Goal: Task Accomplishment & Management: Manage account settings

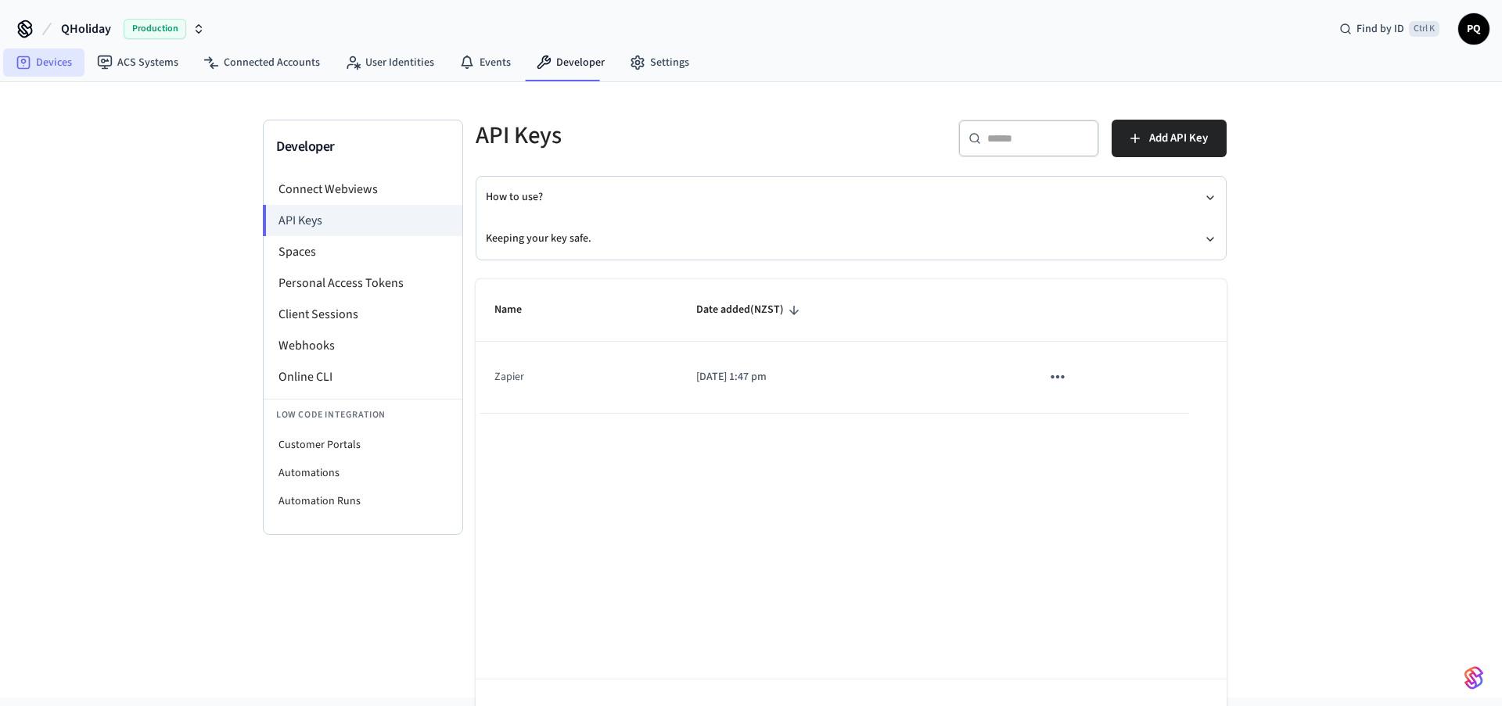
click at [48, 64] on link "Devices" at bounding box center [43, 62] width 81 height 28
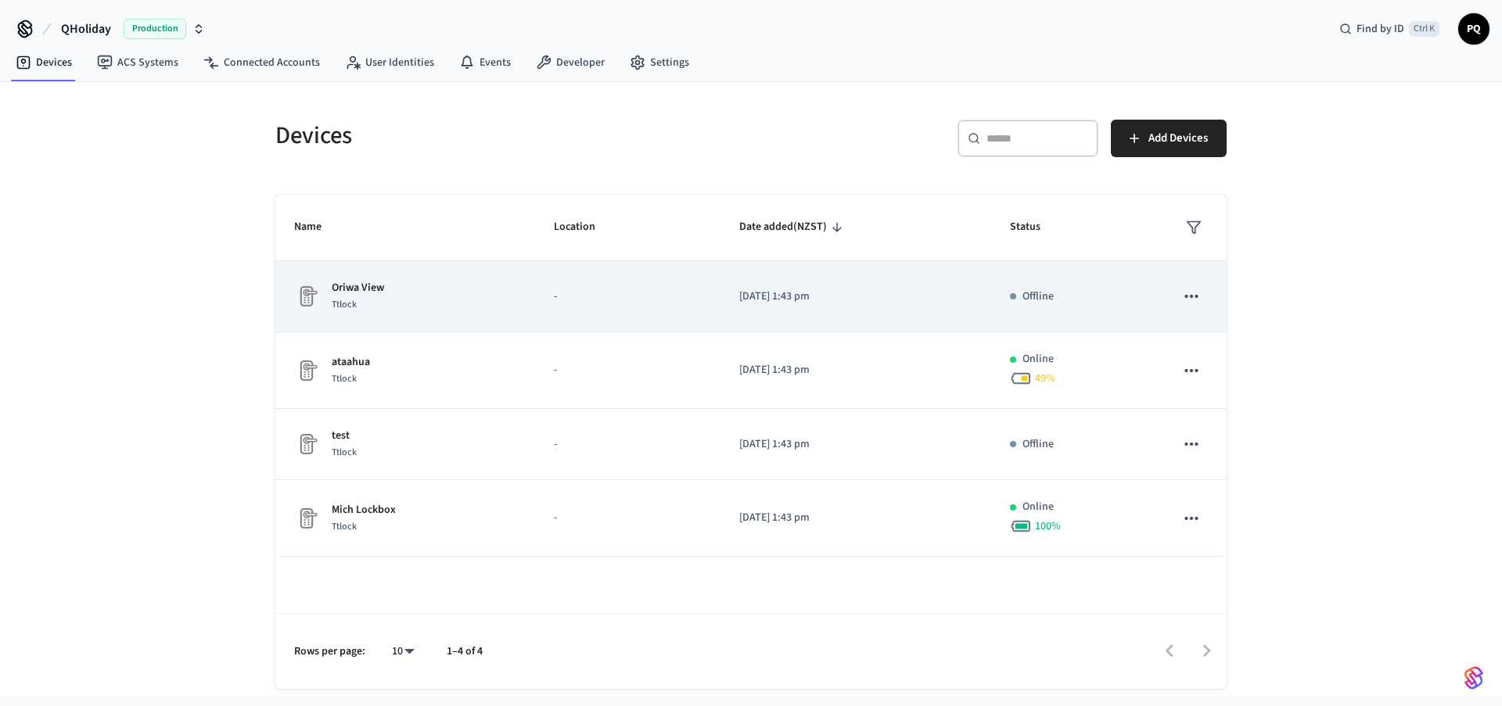
click at [1195, 292] on icon "sticky table" at bounding box center [1191, 296] width 20 height 20
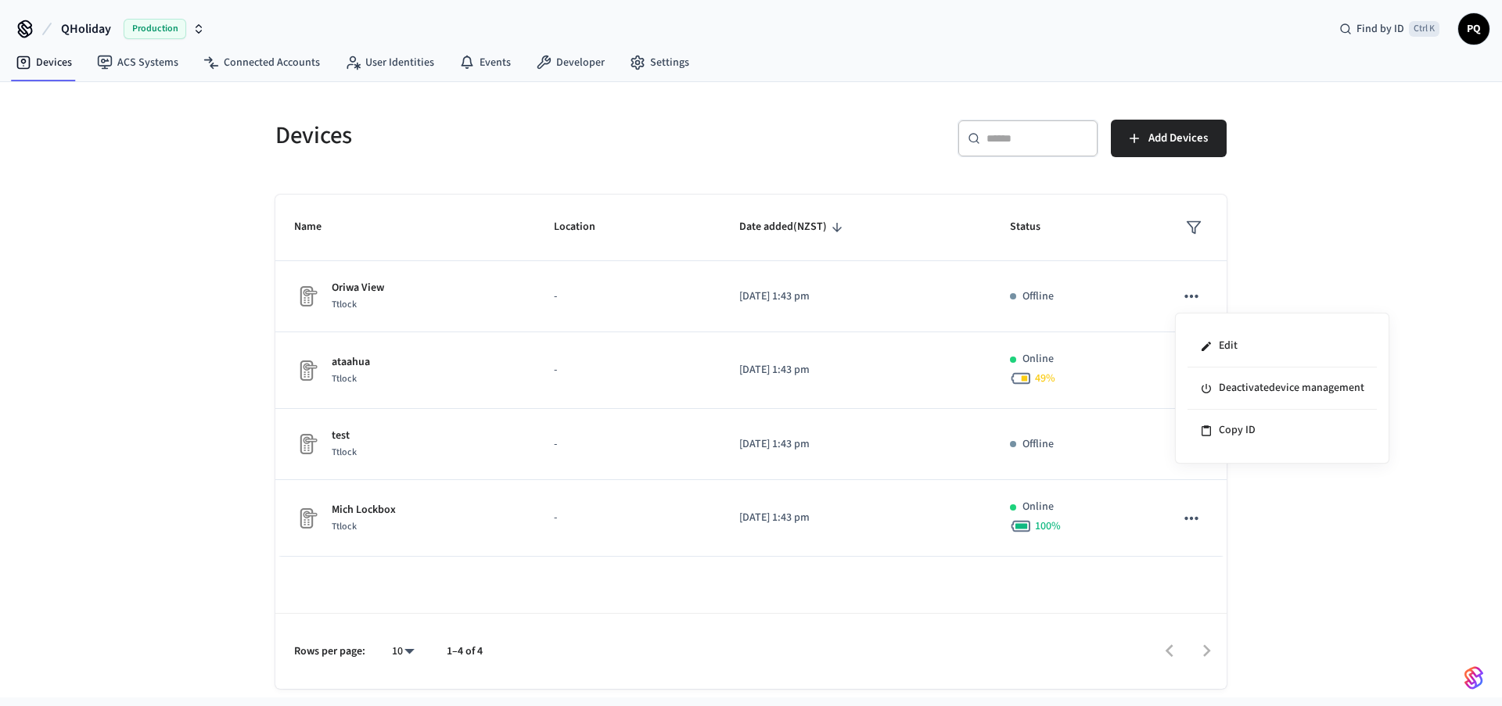
click at [1292, 292] on div at bounding box center [751, 353] width 1502 height 706
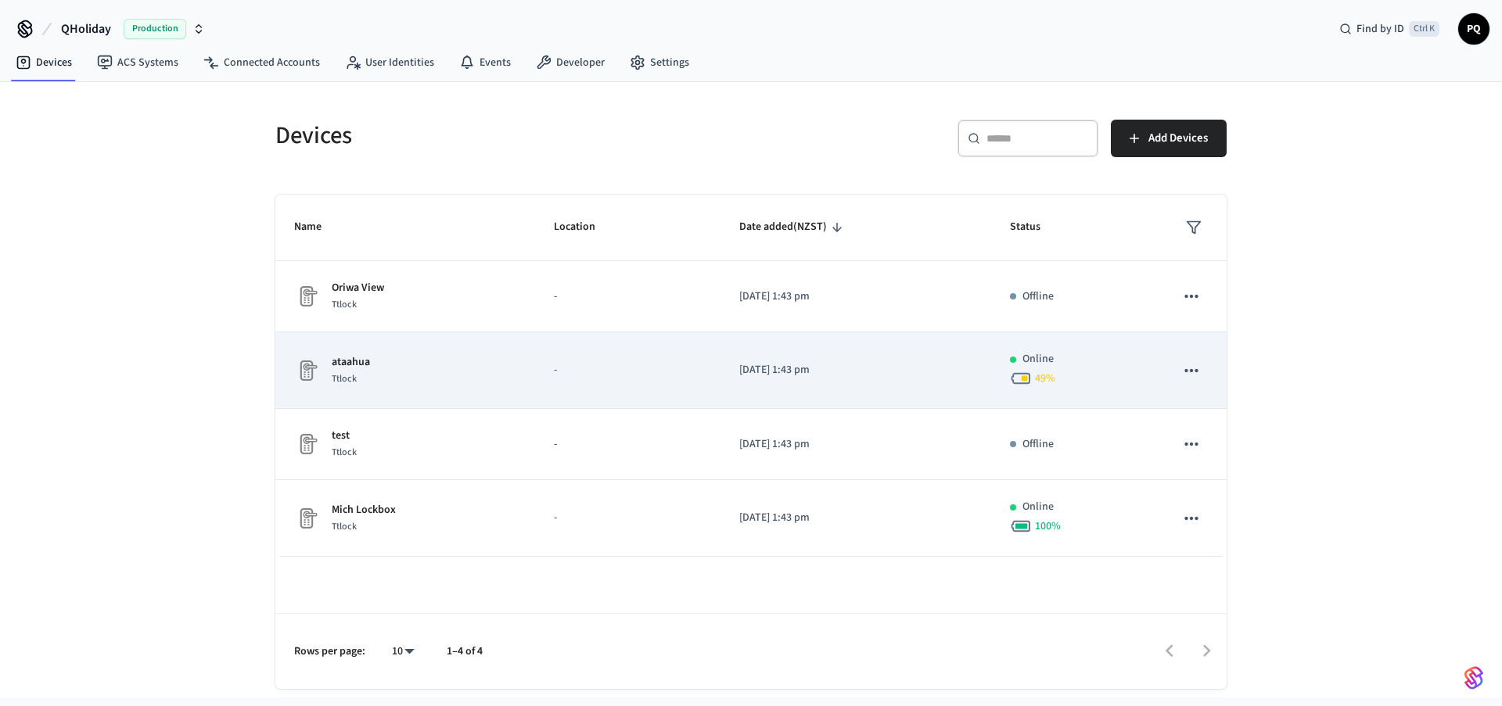
click at [1185, 368] on icon "sticky table" at bounding box center [1191, 371] width 20 height 20
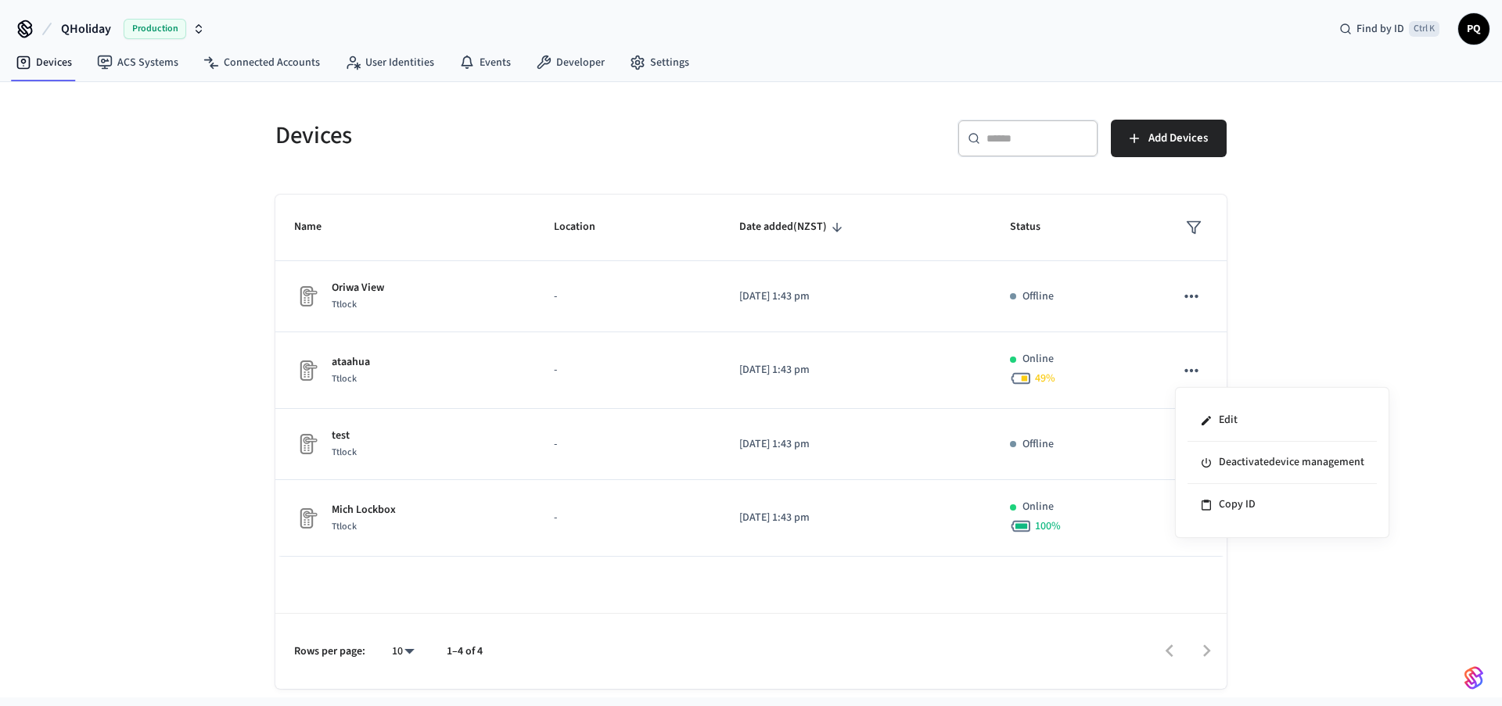
click at [1286, 612] on div at bounding box center [751, 353] width 1502 height 706
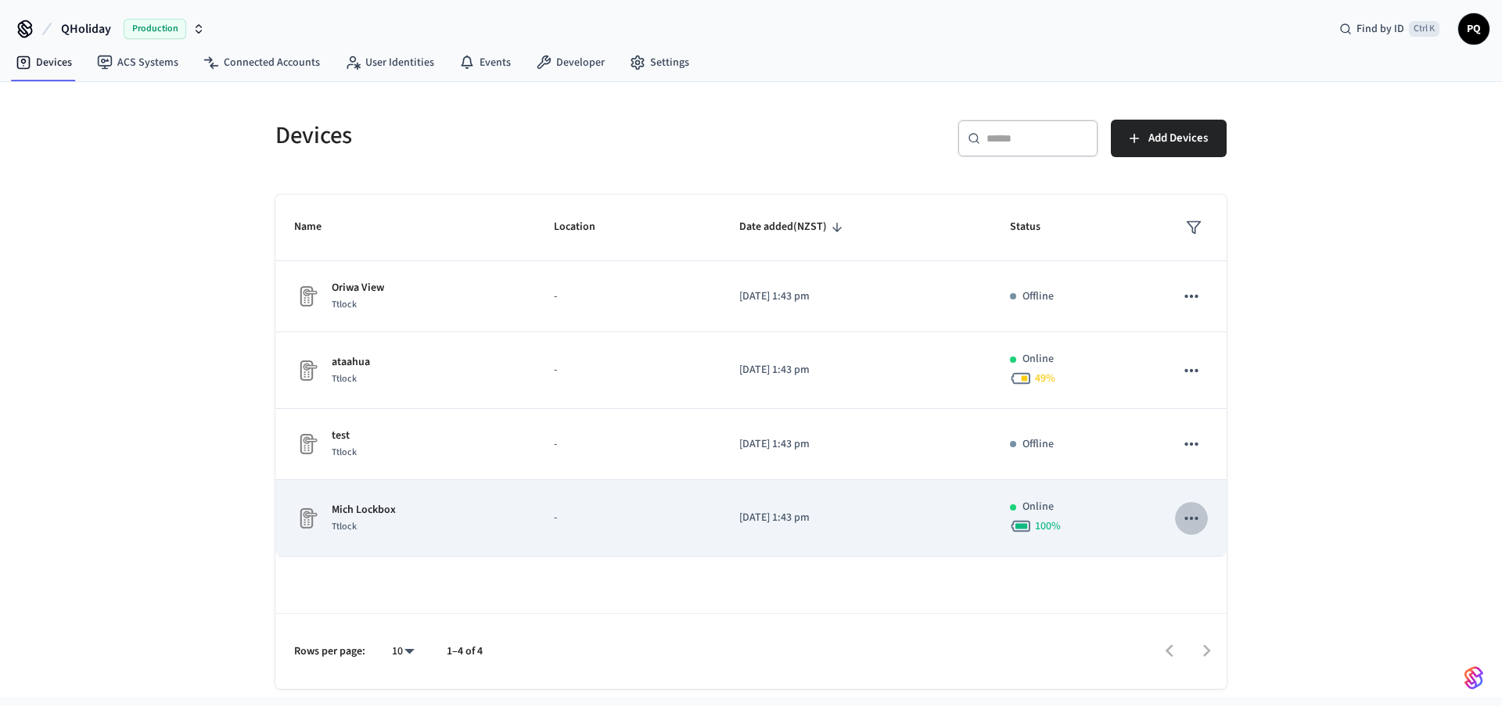
click at [1192, 513] on icon "sticky table" at bounding box center [1191, 518] width 20 height 20
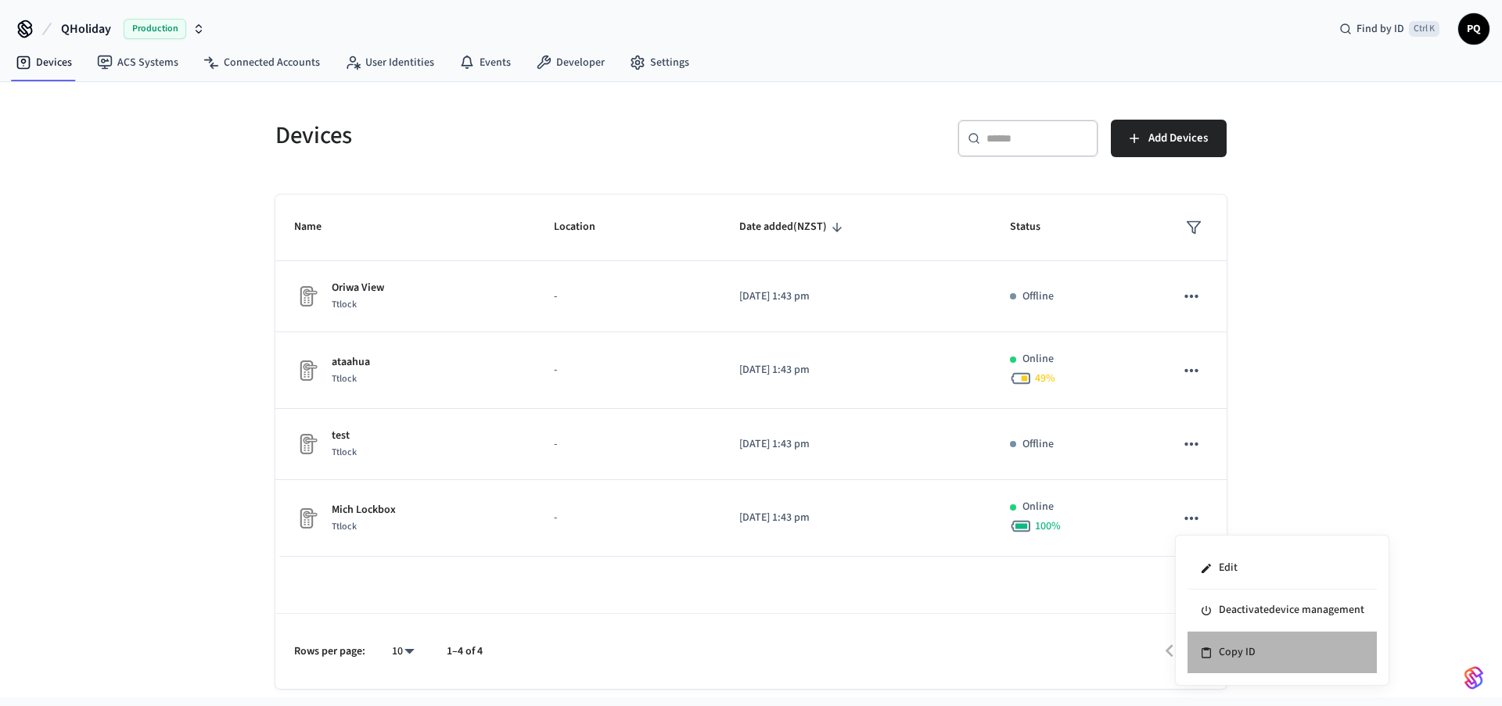
click at [1245, 644] on li "Copy ID" at bounding box center [1281, 652] width 189 height 41
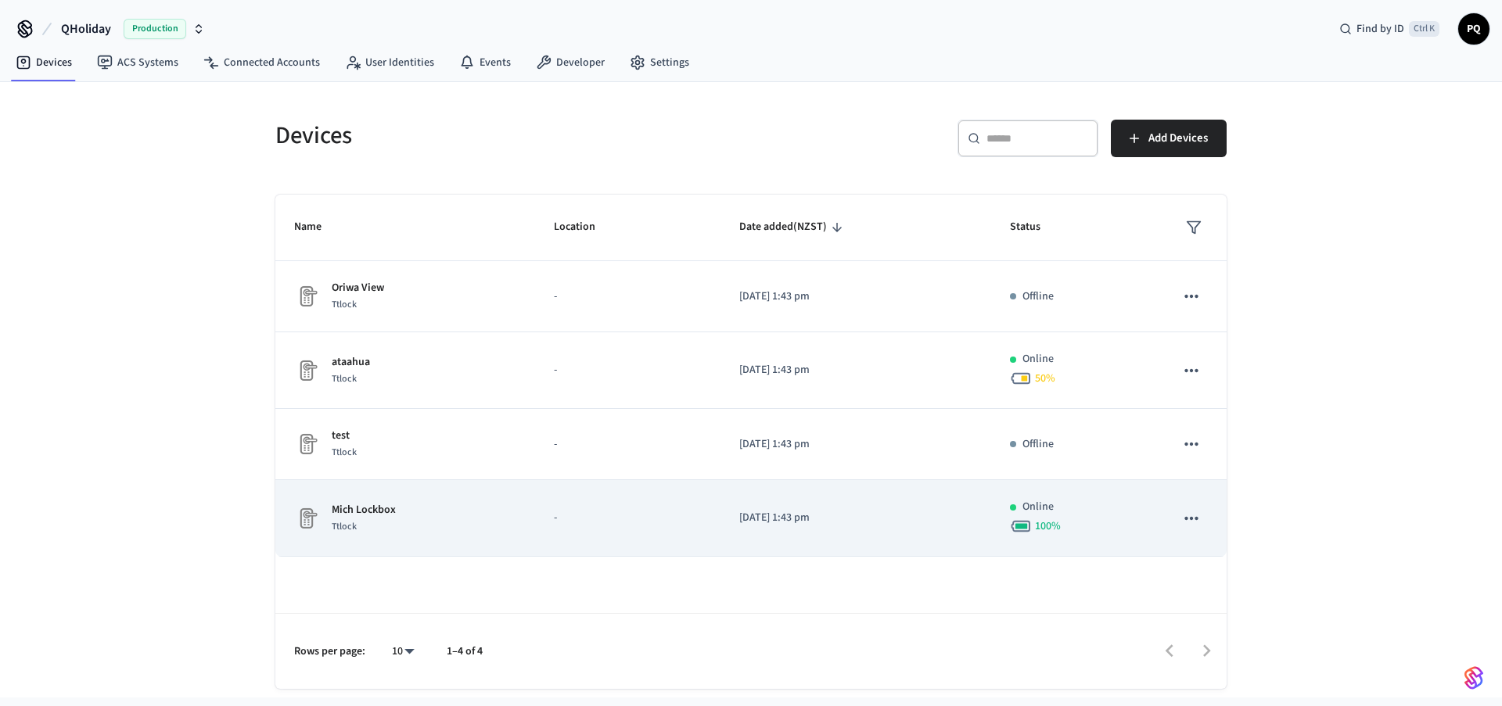
click at [1195, 518] on icon "sticky table" at bounding box center [1190, 518] width 13 height 3
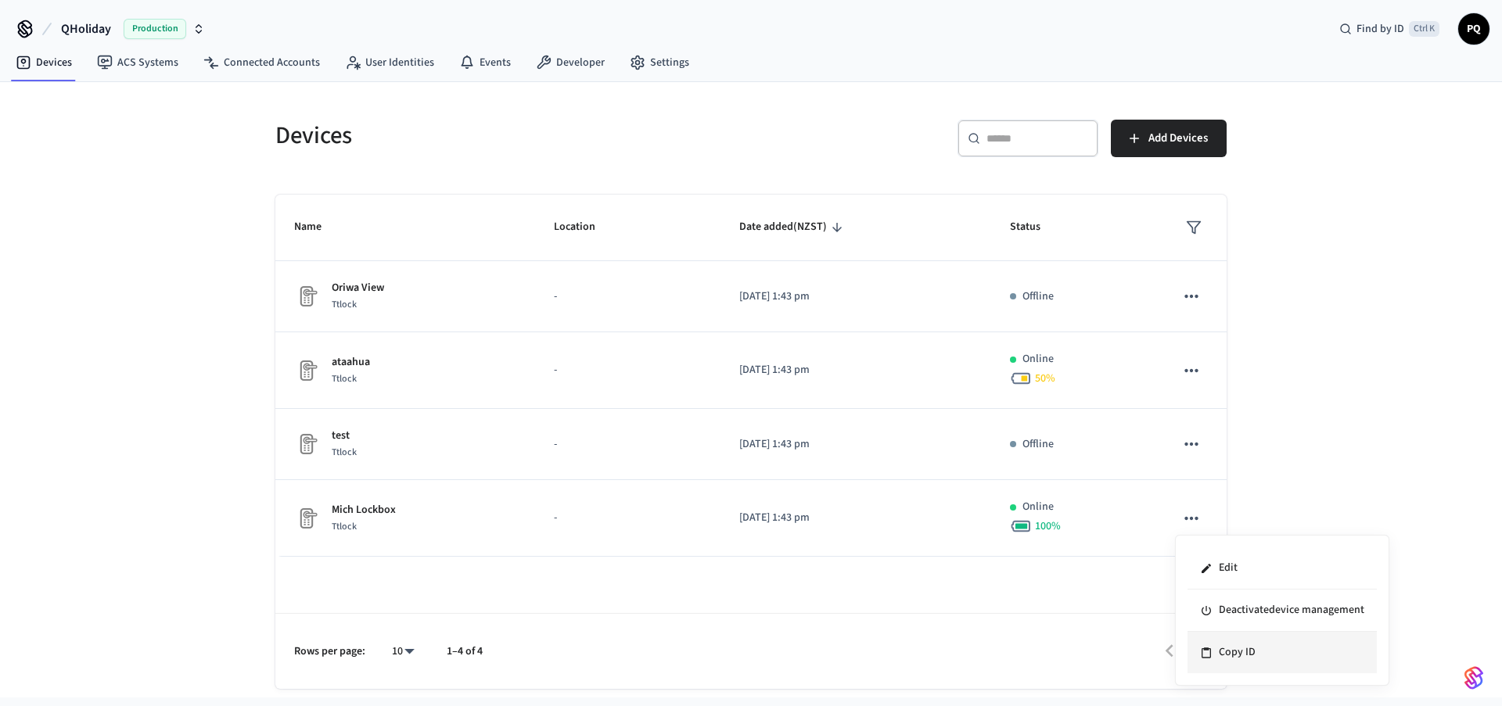
click at [1227, 650] on li "Copy ID" at bounding box center [1281, 652] width 189 height 41
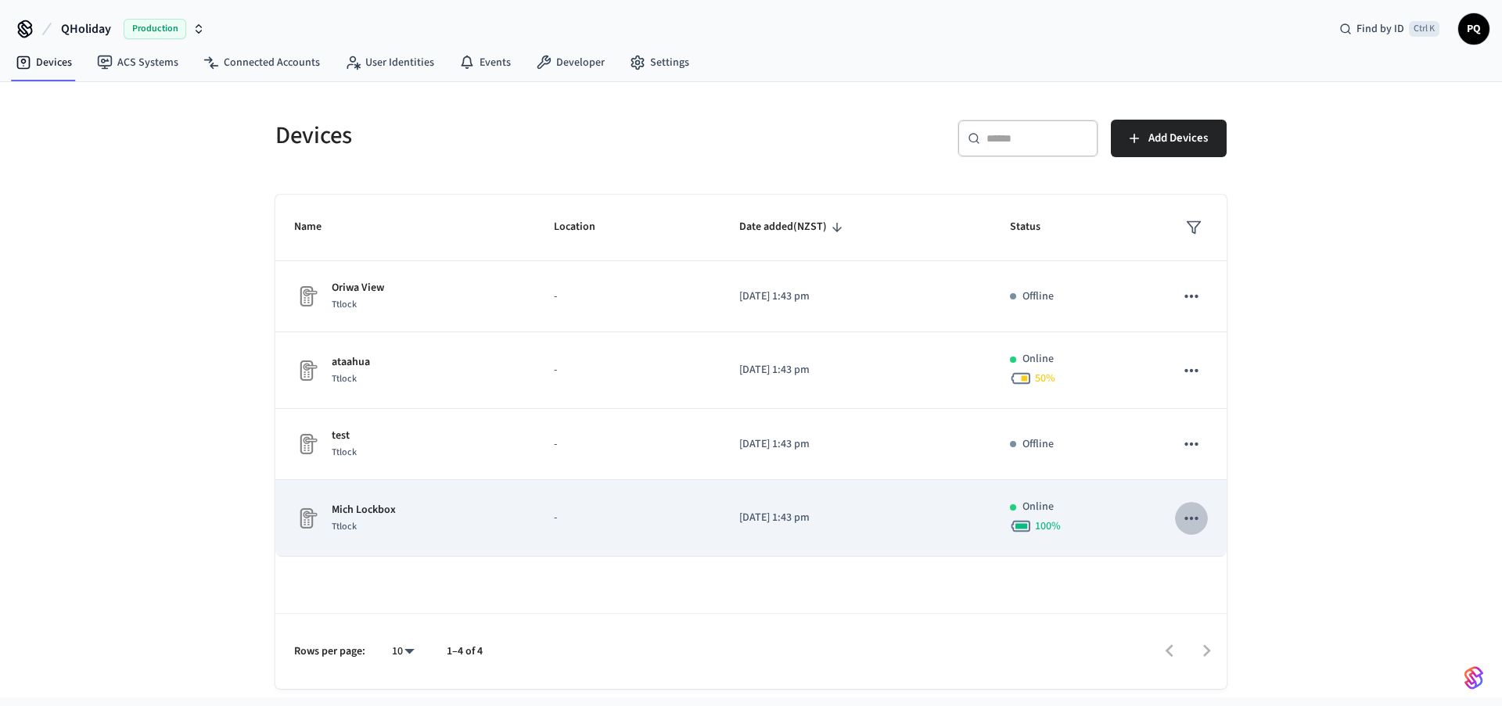
click at [1190, 518] on icon "sticky table" at bounding box center [1191, 518] width 20 height 20
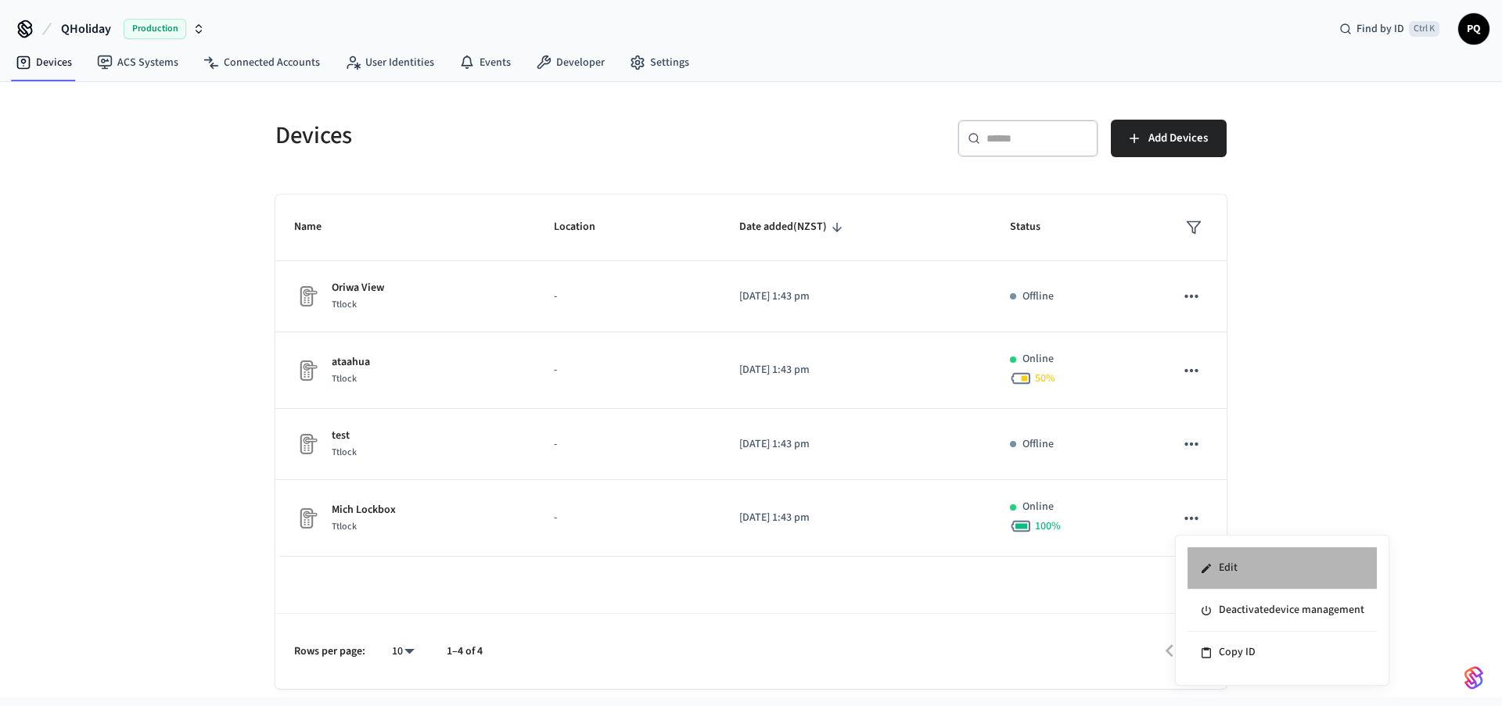
click at [1241, 569] on li "Edit" at bounding box center [1281, 568] width 189 height 42
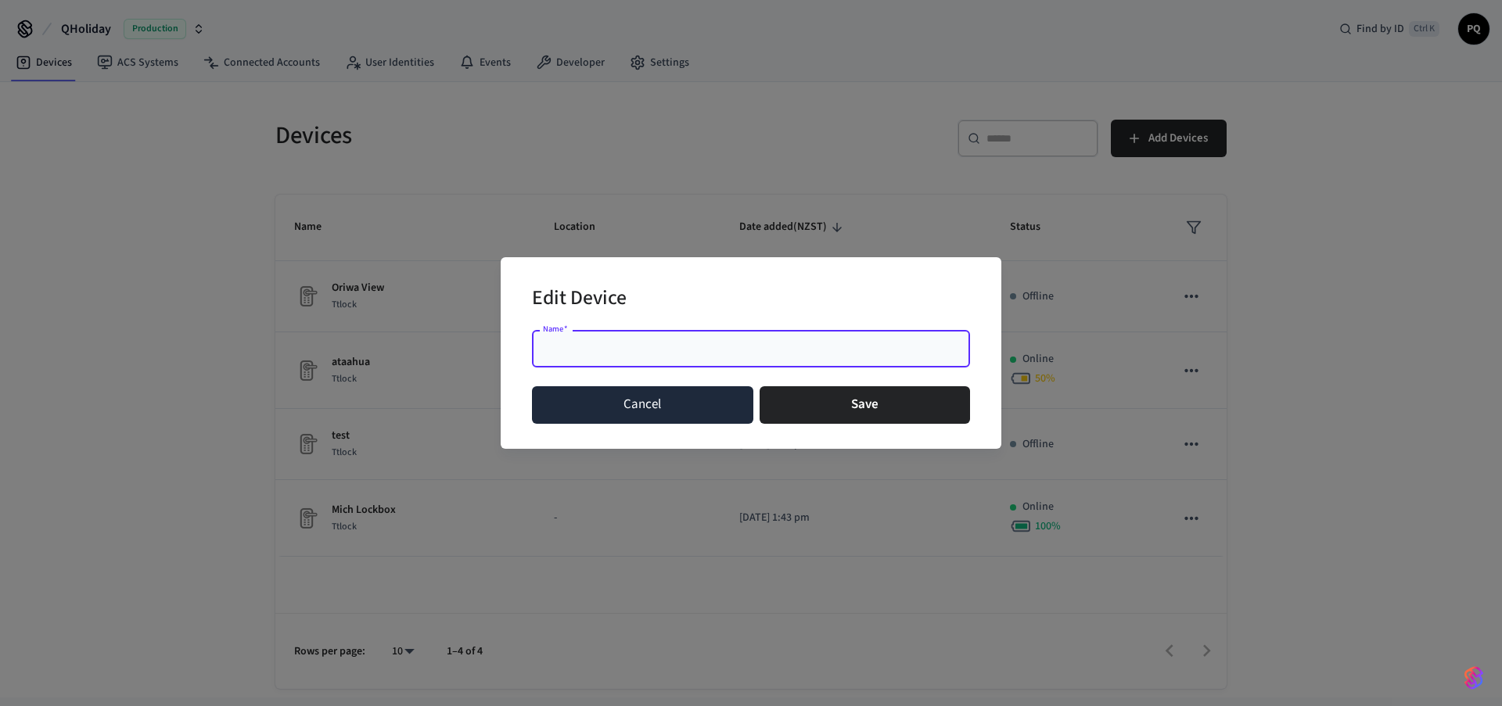
click at [696, 394] on button "Cancel" at bounding box center [642, 405] width 221 height 38
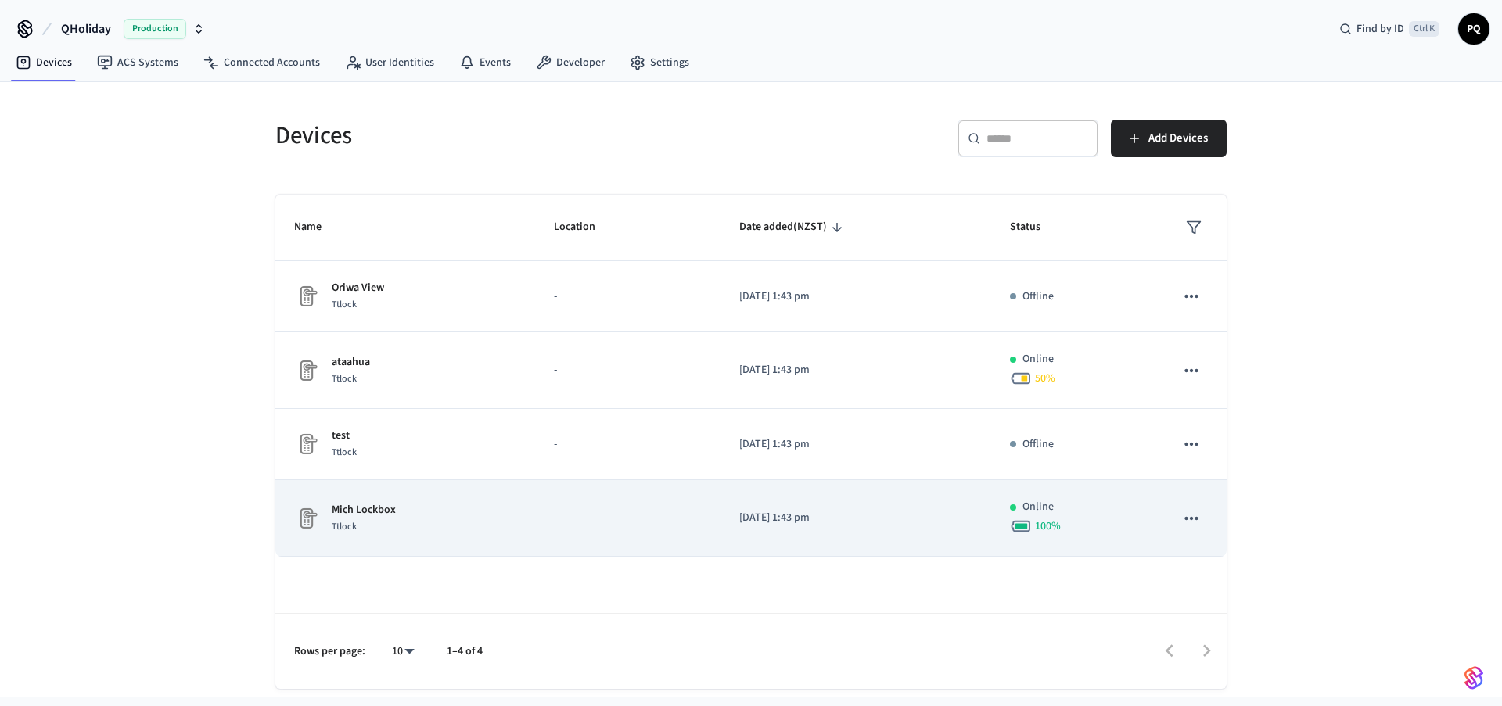
click at [1197, 519] on icon "sticky table" at bounding box center [1190, 518] width 13 height 3
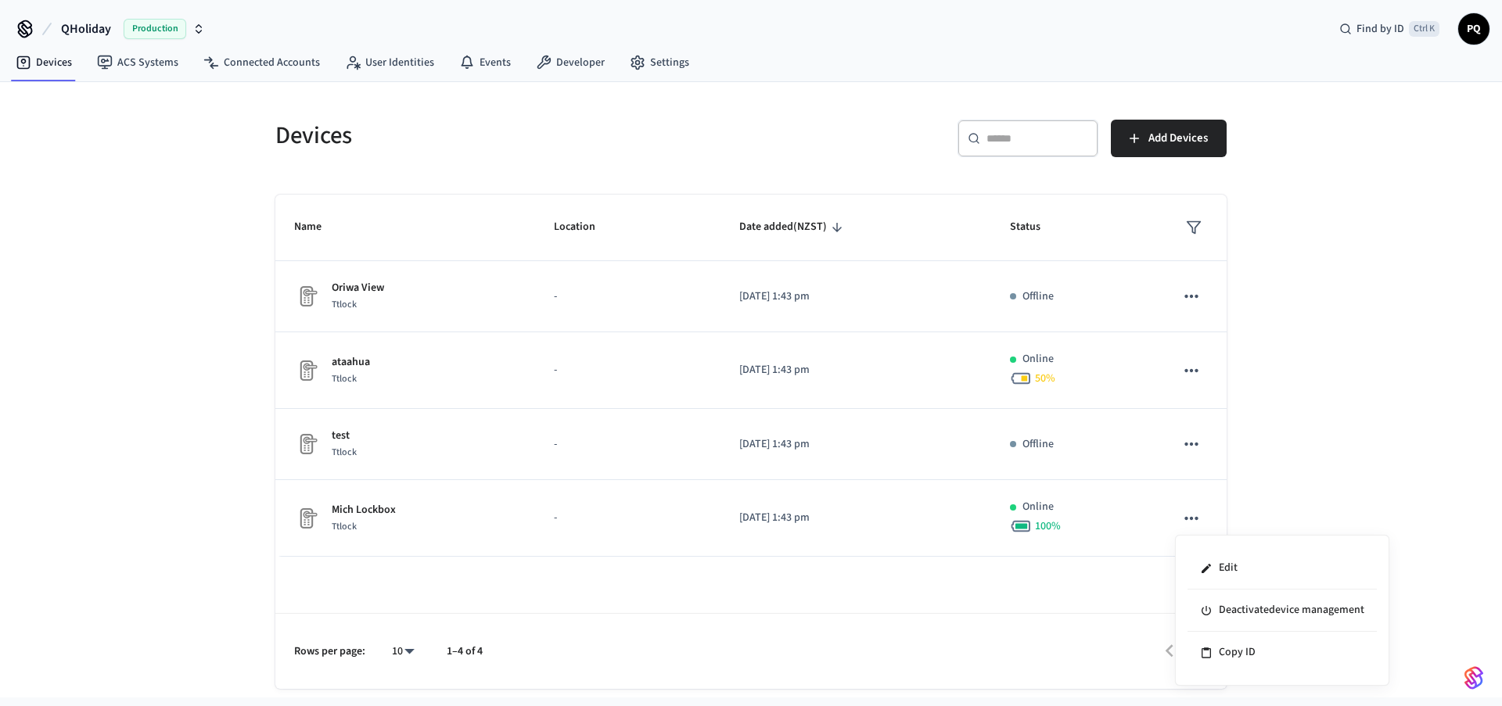
click at [1373, 478] on div at bounding box center [751, 353] width 1502 height 706
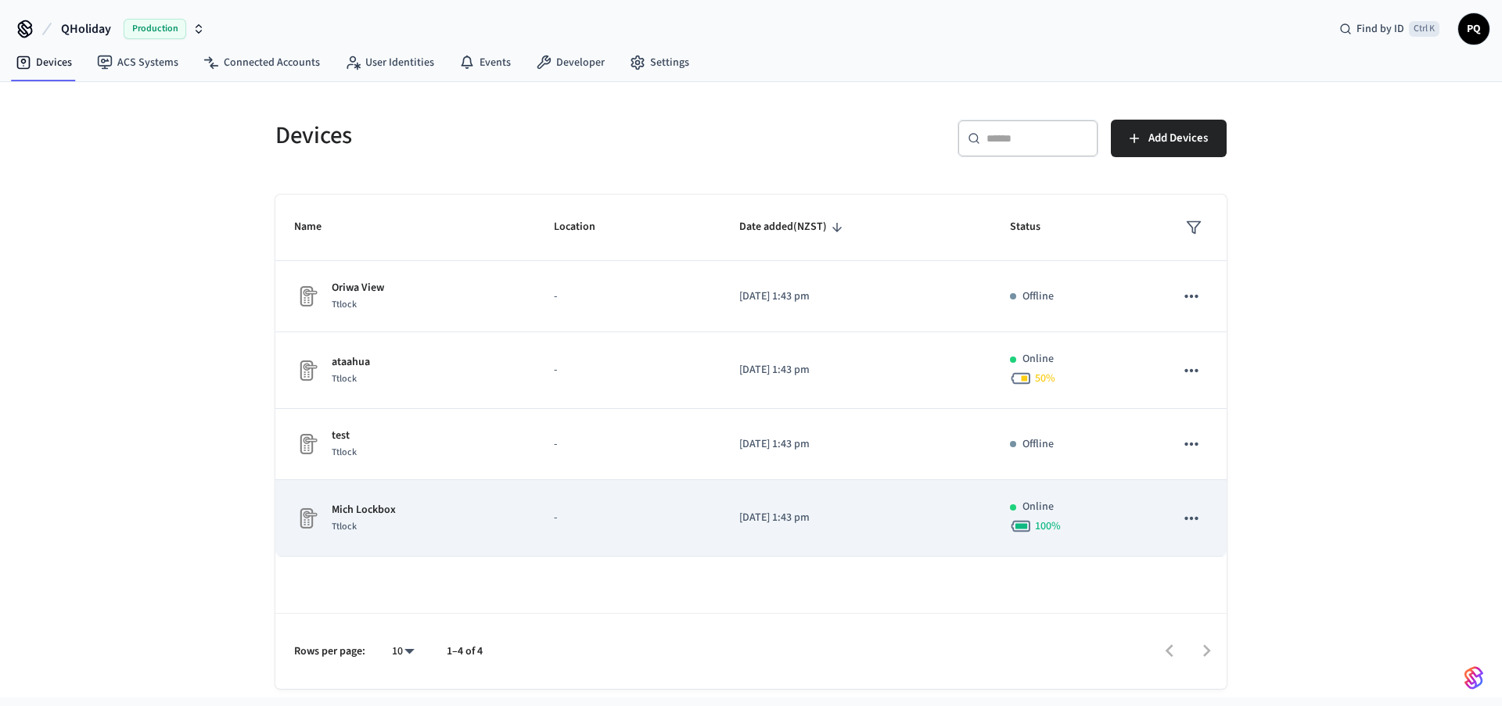
click at [355, 508] on p "Mich Lockbox" at bounding box center [364, 510] width 64 height 16
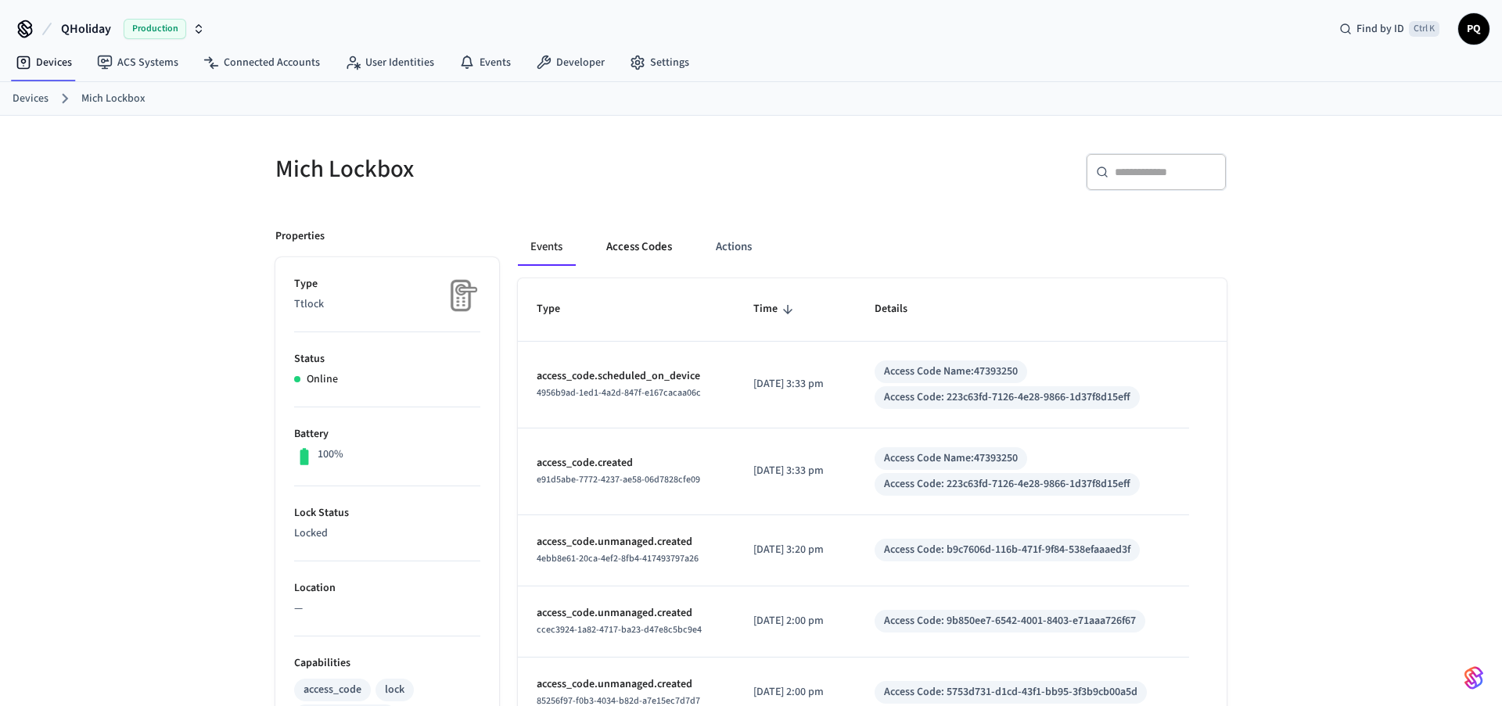
click at [647, 240] on button "Access Codes" at bounding box center [639, 247] width 91 height 38
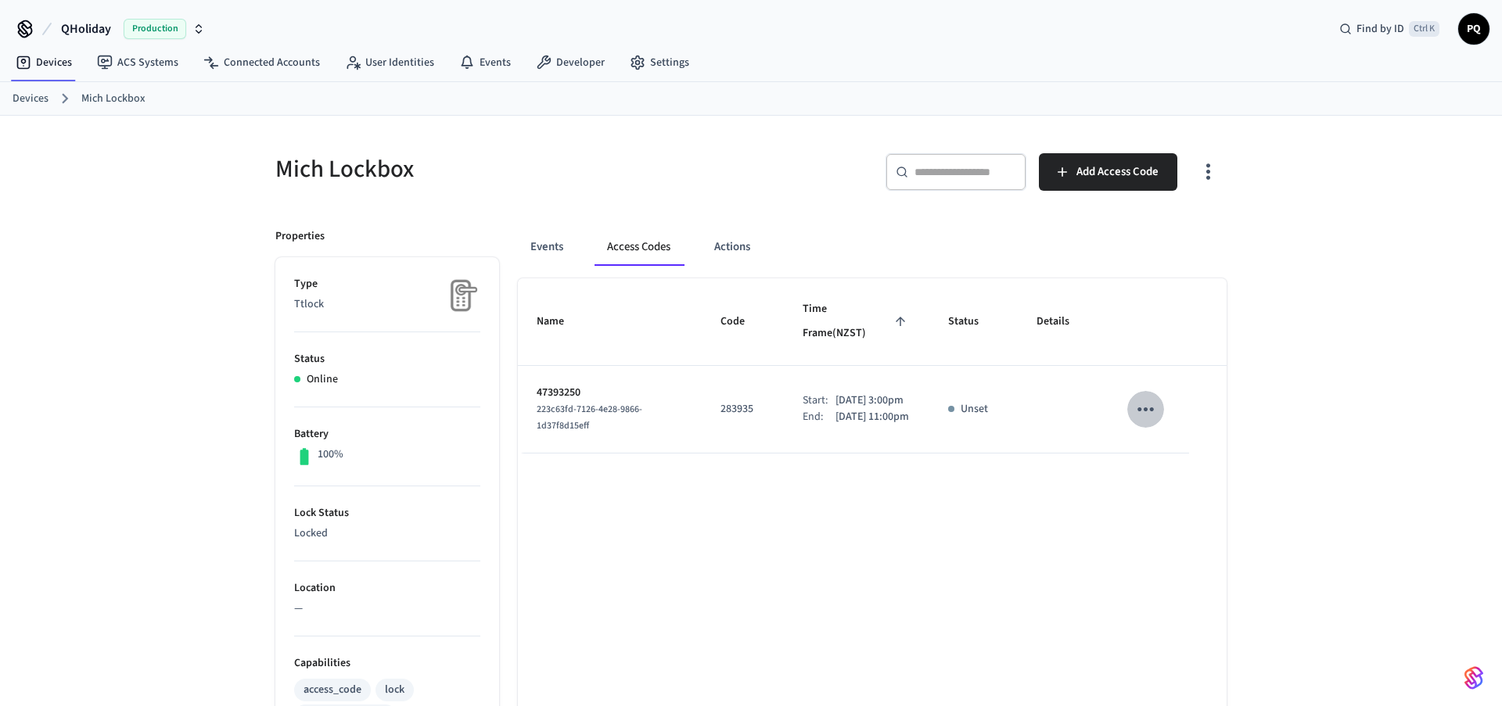
click at [1147, 414] on icon "sticky table" at bounding box center [1145, 409] width 24 height 24
click at [1168, 499] on icon at bounding box center [1164, 505] width 13 height 13
click at [1138, 397] on icon "sticky table" at bounding box center [1145, 409] width 24 height 24
click at [1177, 486] on li "Delete" at bounding box center [1183, 481] width 74 height 41
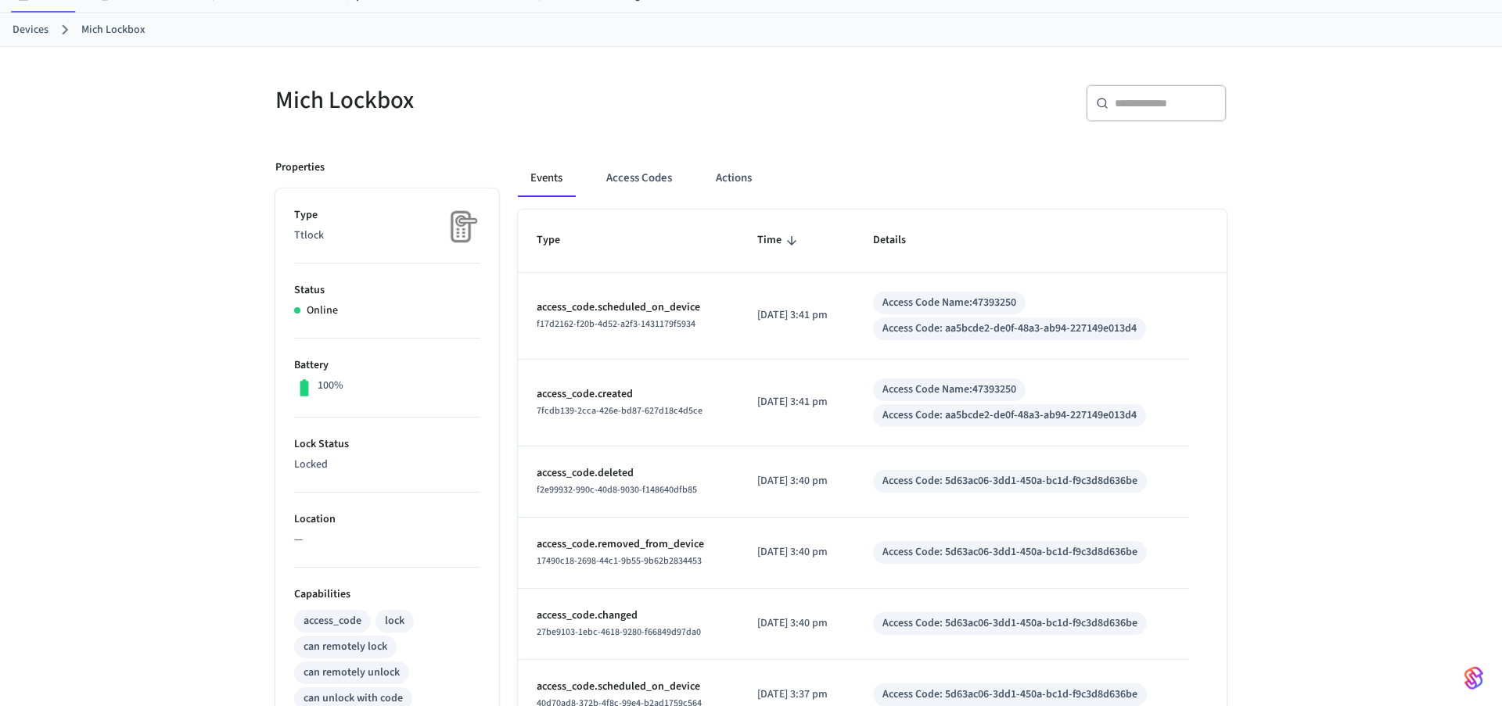
scroll to position [80, 0]
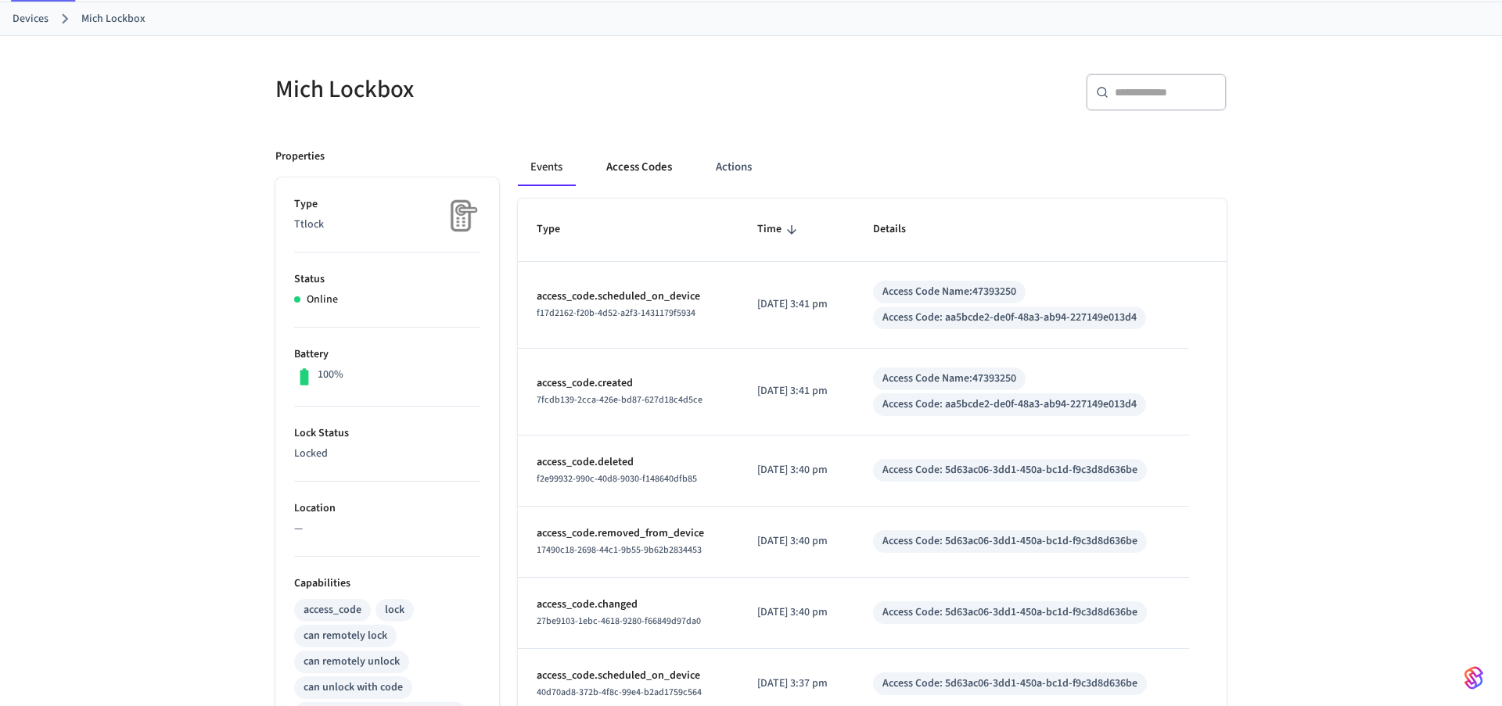
click at [611, 165] on button "Access Codes" at bounding box center [639, 168] width 91 height 38
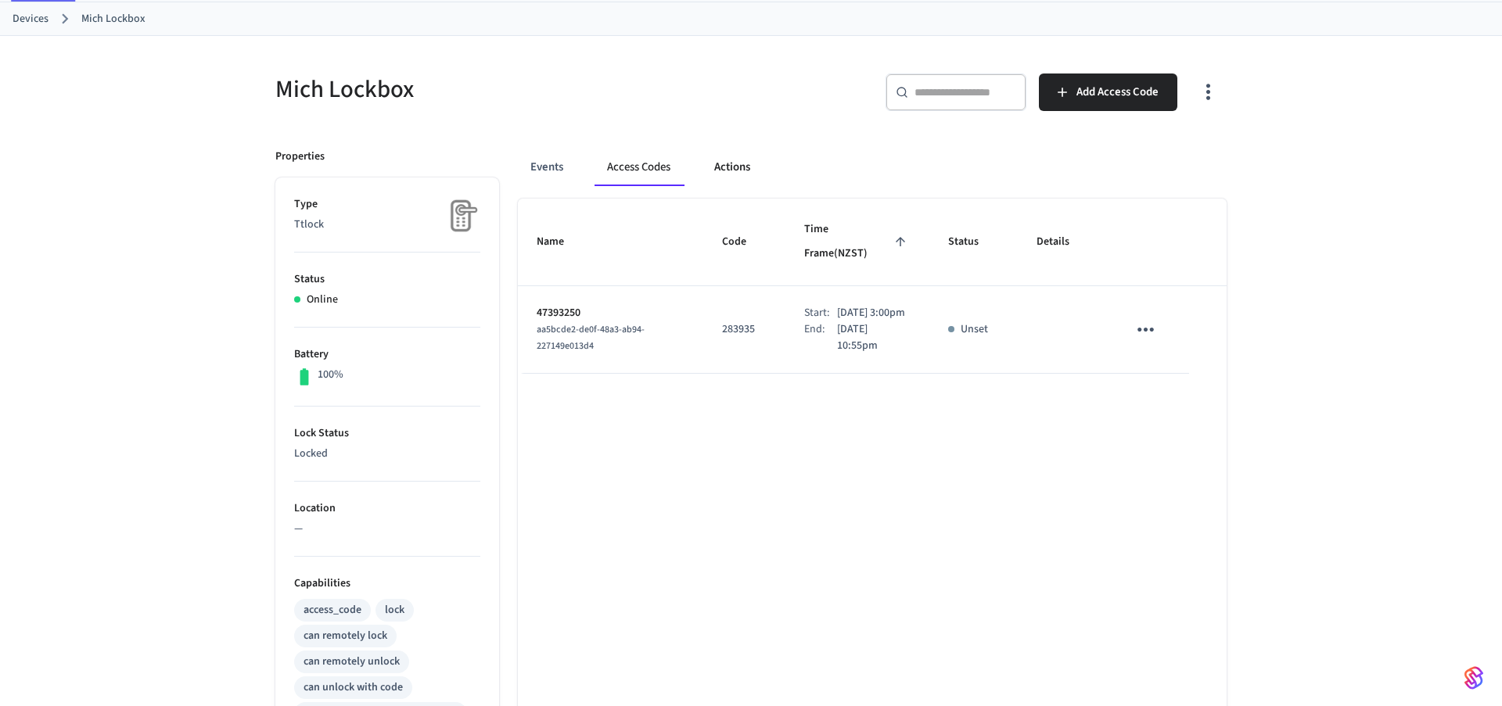
click at [750, 167] on button "Actions" at bounding box center [732, 168] width 61 height 38
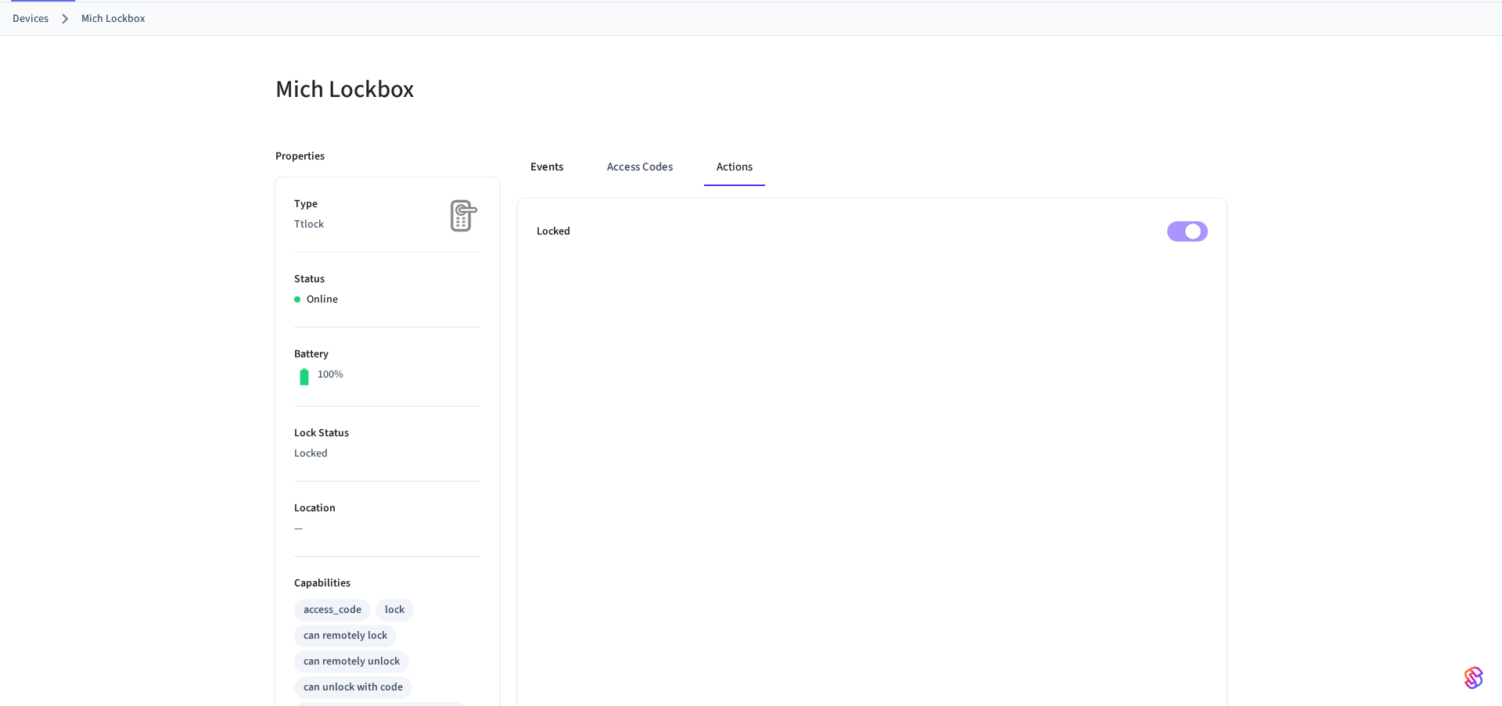
click at [552, 165] on button "Events" at bounding box center [547, 168] width 58 height 38
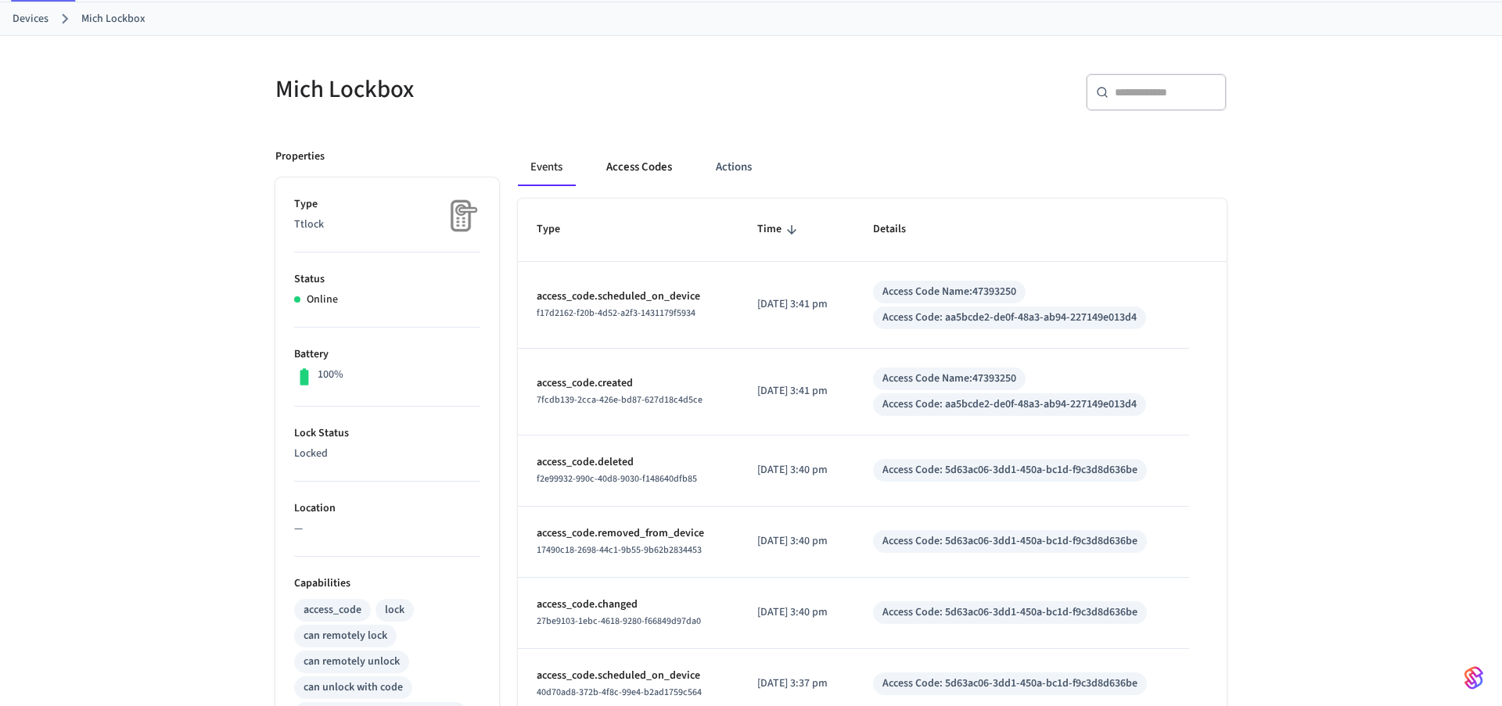
click at [627, 164] on button "Access Codes" at bounding box center [639, 168] width 91 height 38
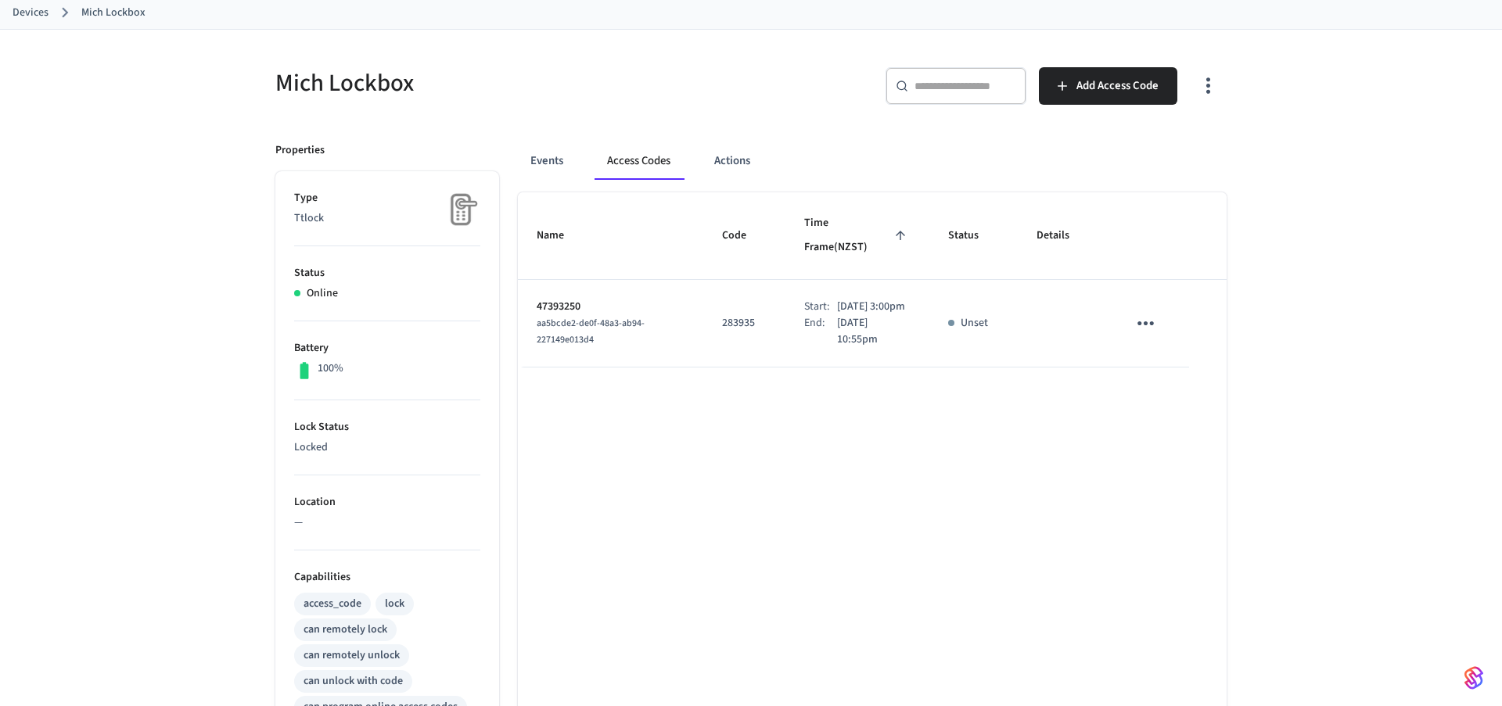
scroll to position [0, 0]
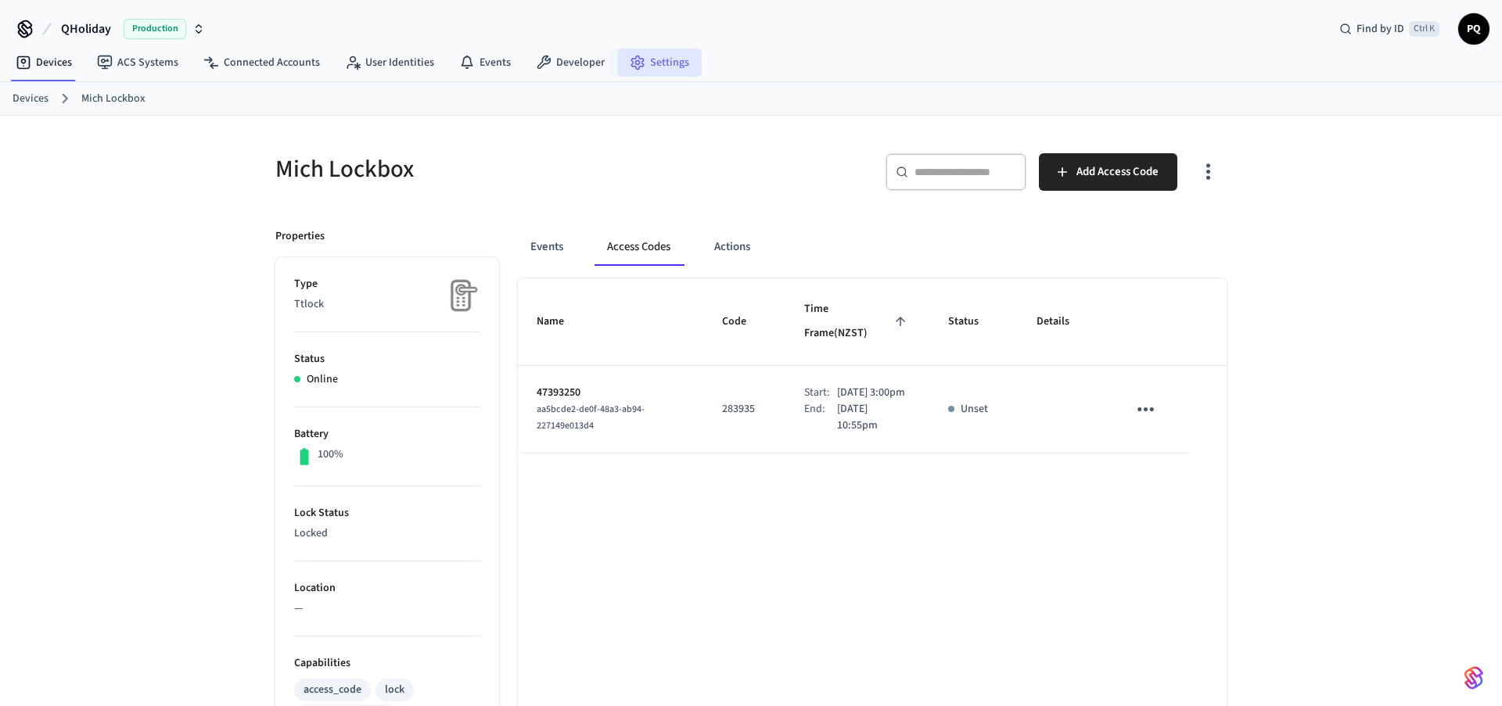
click at [661, 59] on link "Settings" at bounding box center [659, 62] width 84 height 28
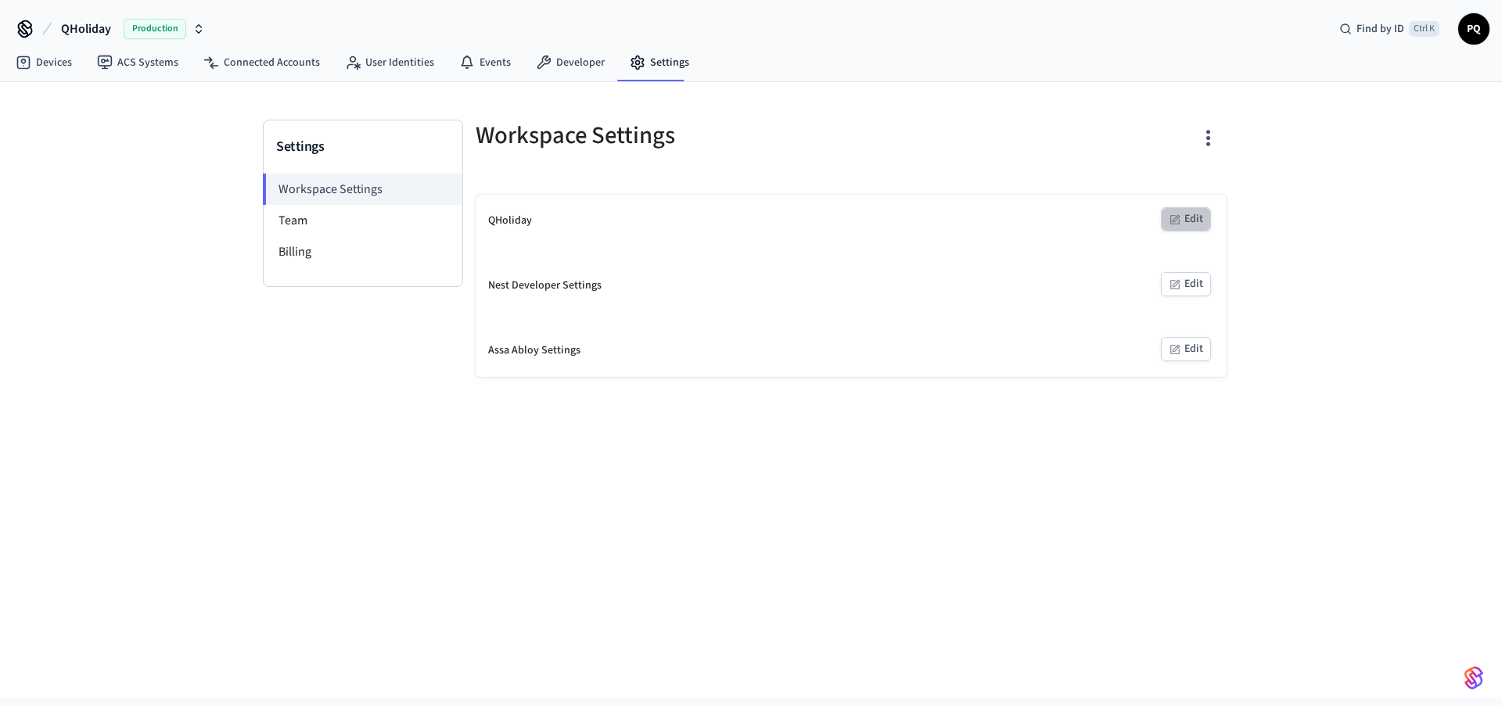
click at [1183, 221] on button "Edit" at bounding box center [1186, 219] width 50 height 24
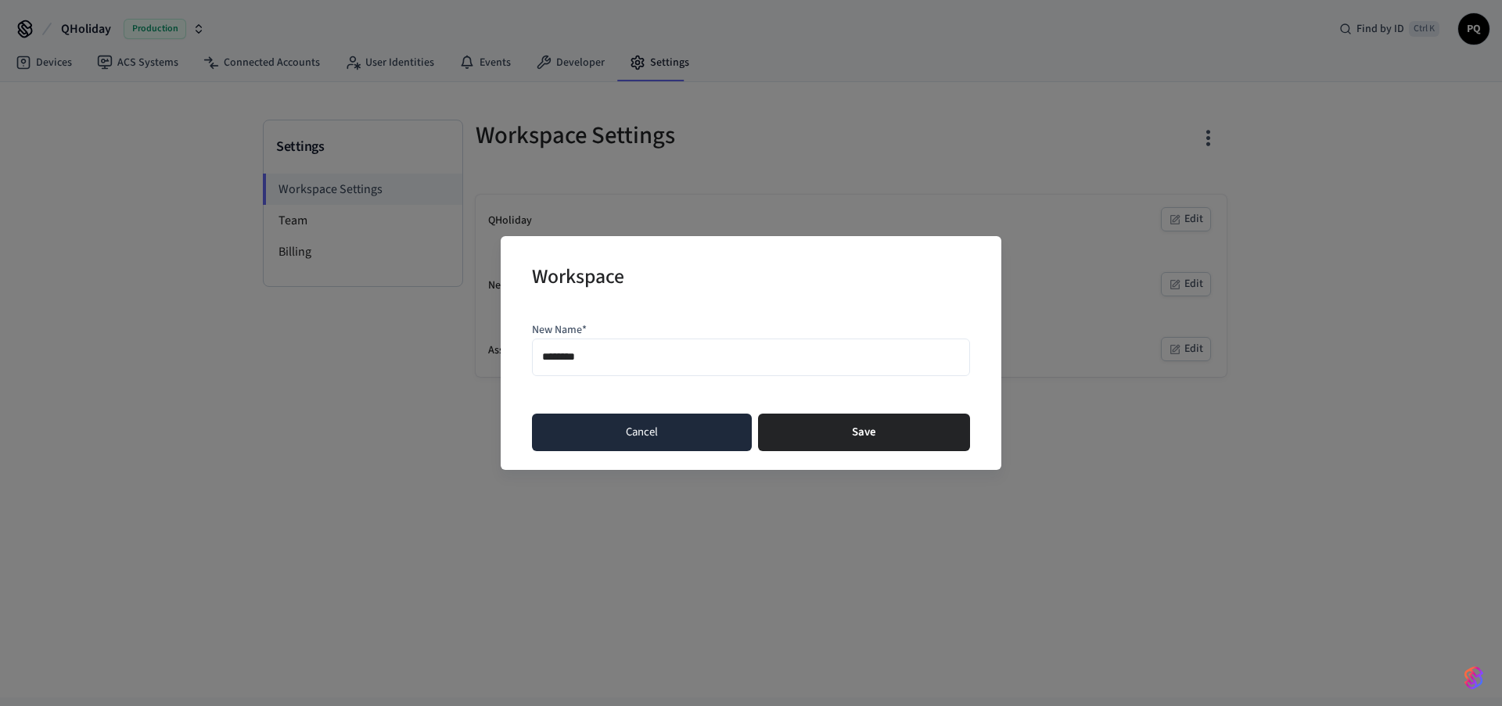
click at [669, 439] on button "Cancel" at bounding box center [642, 433] width 220 height 38
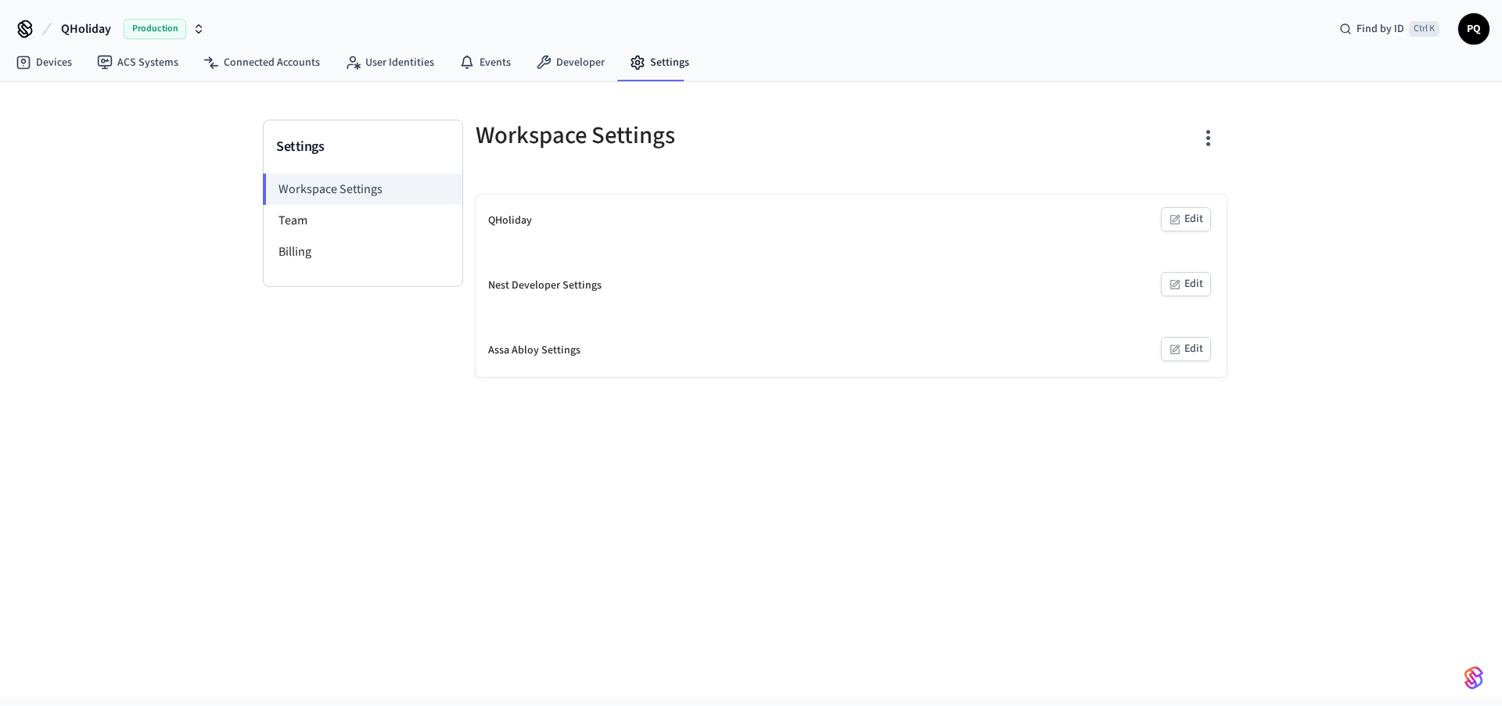
click at [1196, 289] on button "Edit" at bounding box center [1186, 284] width 50 height 24
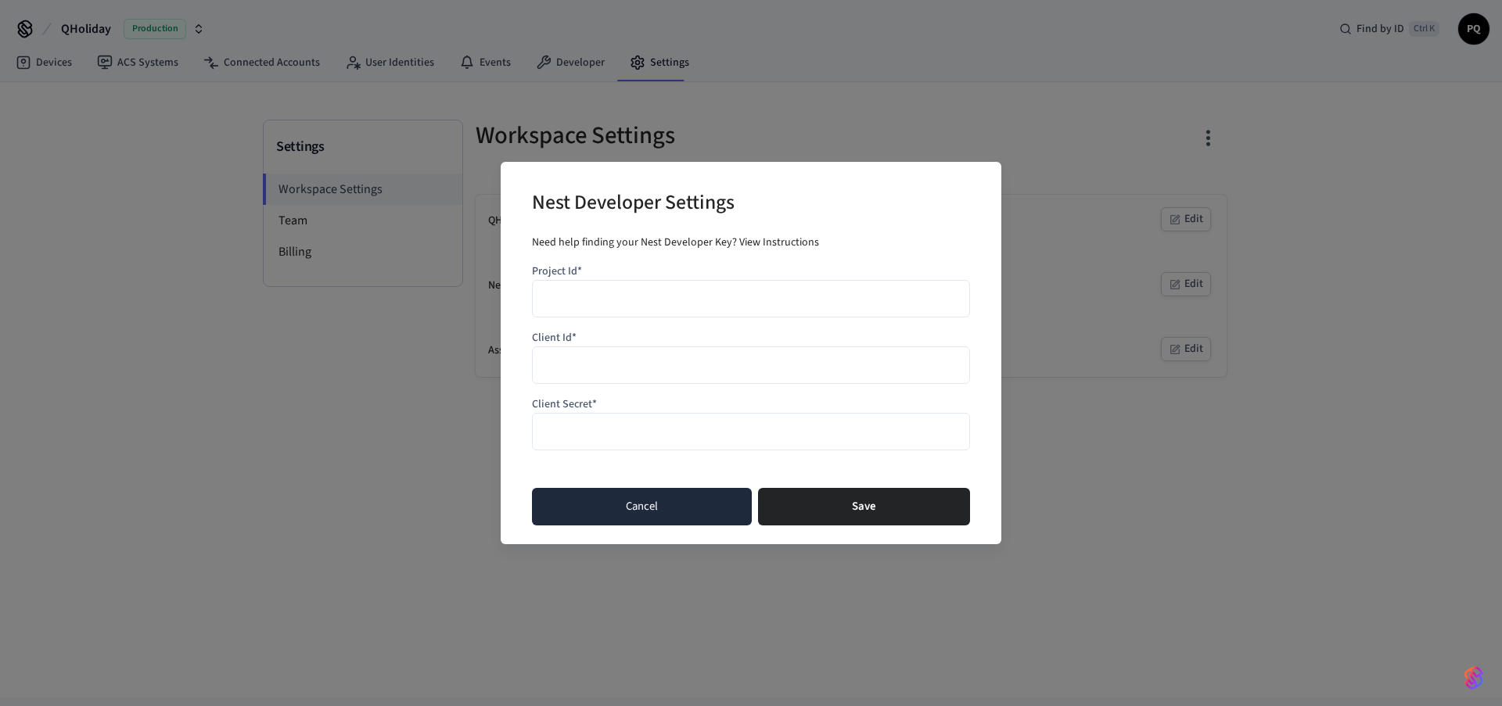
click at [620, 512] on button "Cancel" at bounding box center [642, 507] width 220 height 38
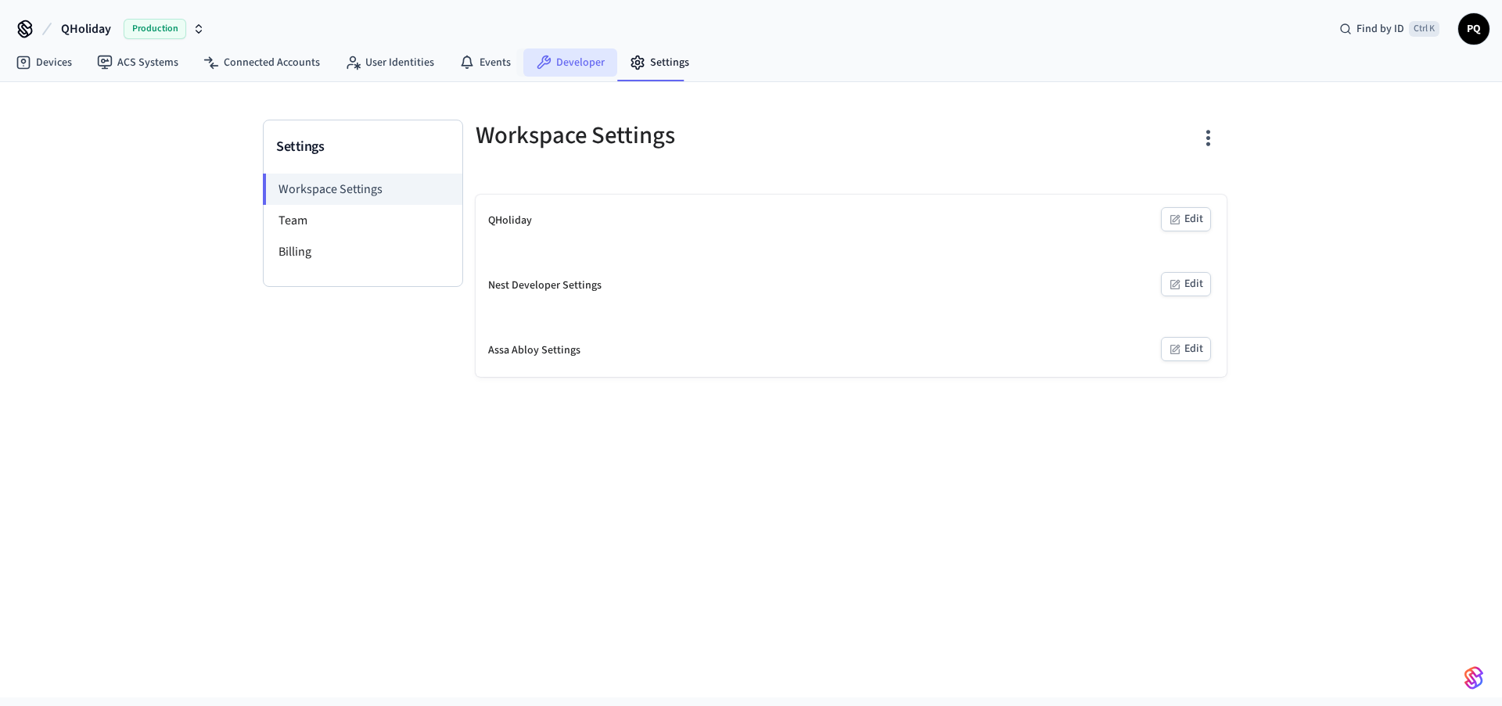
click at [559, 61] on link "Developer" at bounding box center [570, 62] width 94 height 28
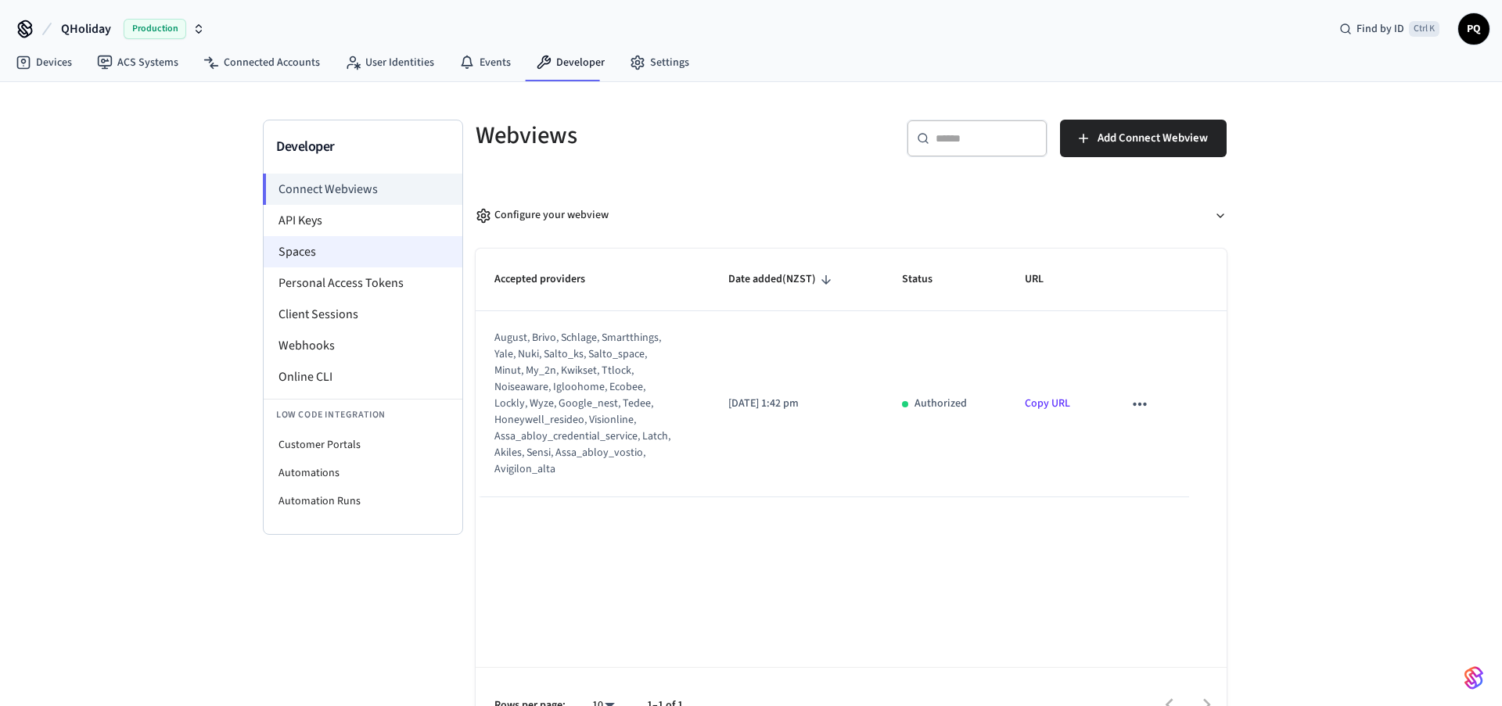
click at [301, 256] on li "Spaces" at bounding box center [363, 251] width 199 height 31
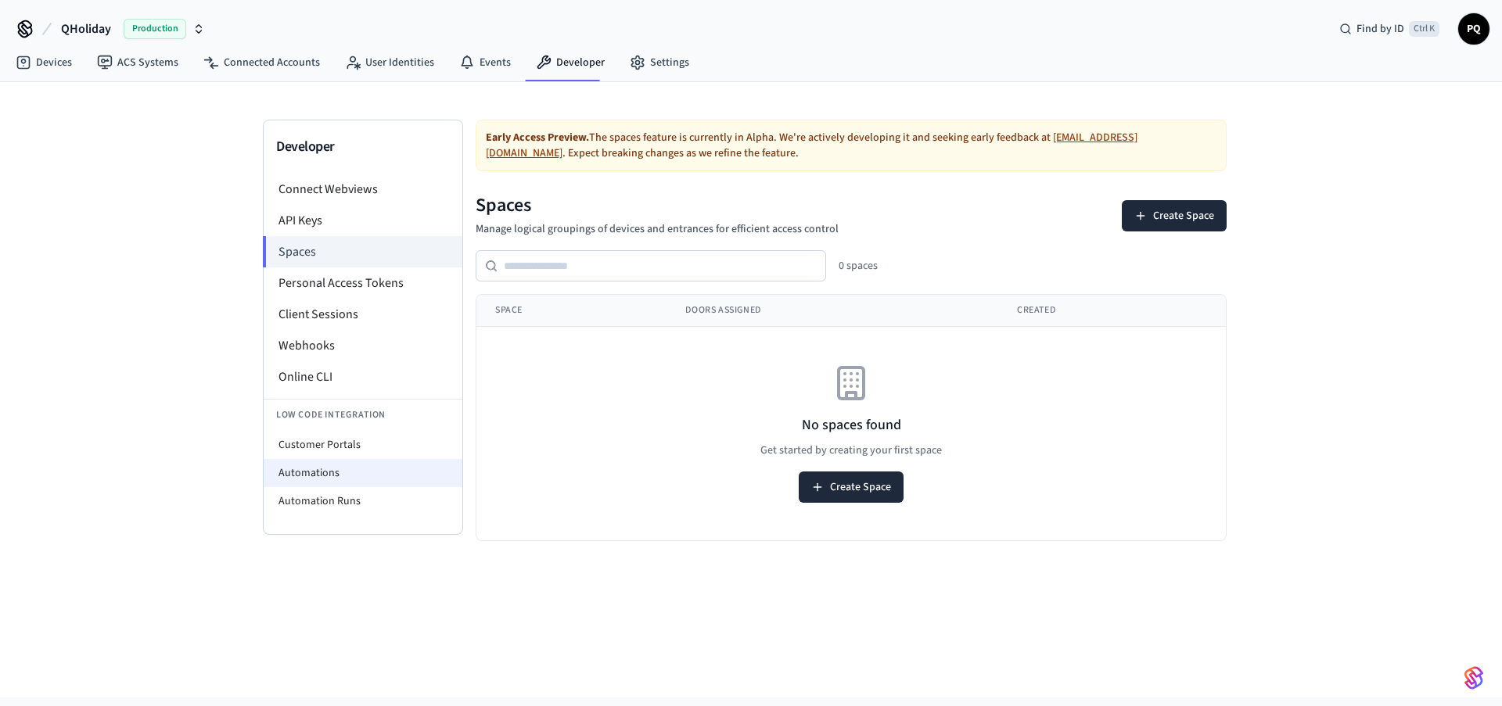
click at [307, 475] on li "Automations" at bounding box center [363, 473] width 199 height 28
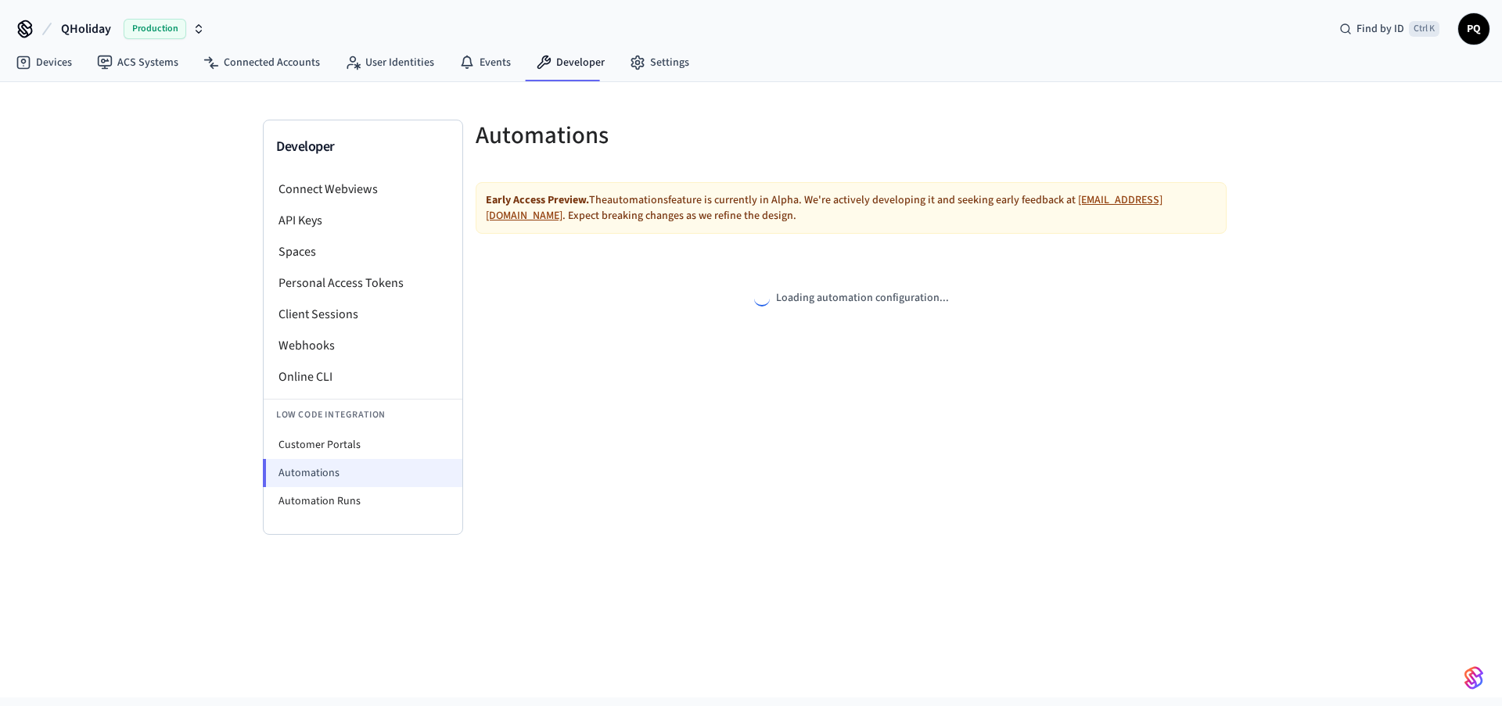
select select "**********"
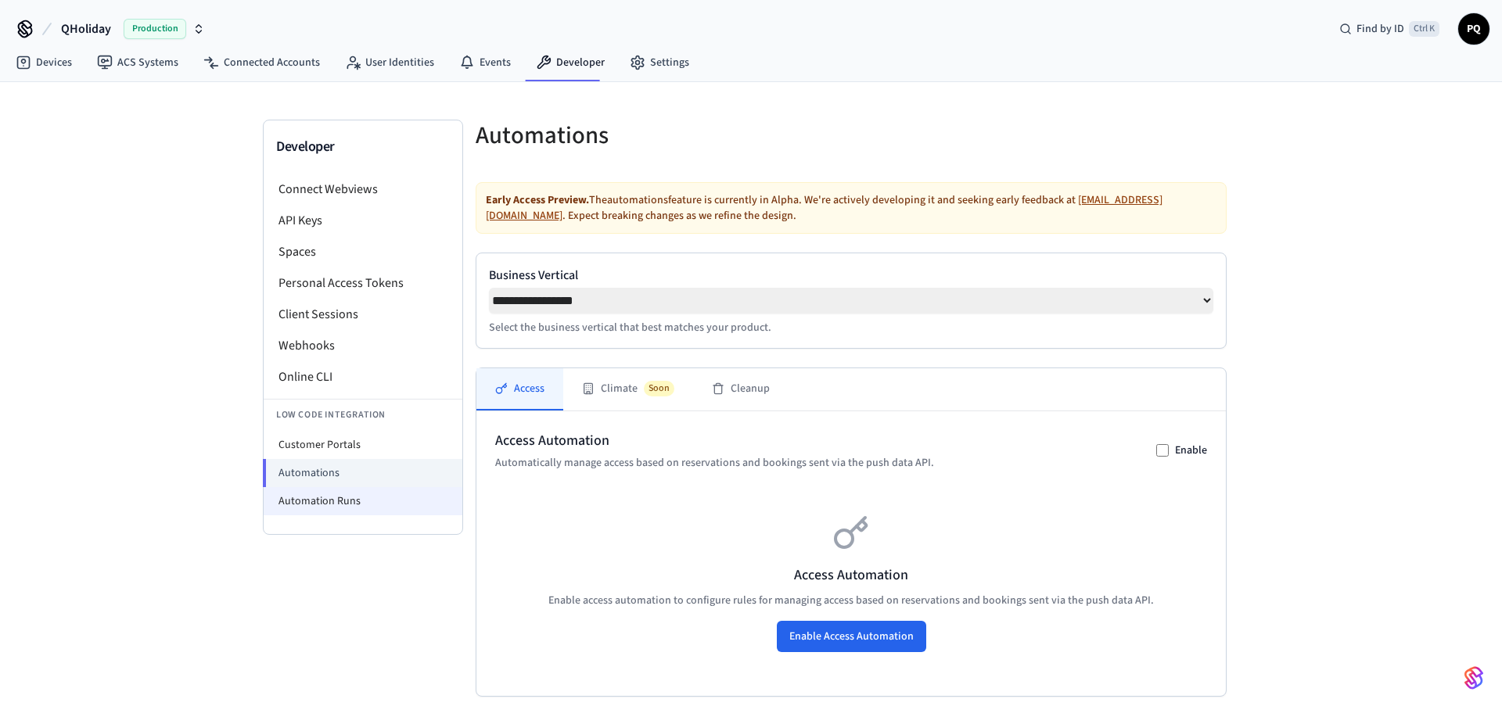
click at [312, 497] on li "Automation Runs" at bounding box center [363, 501] width 199 height 28
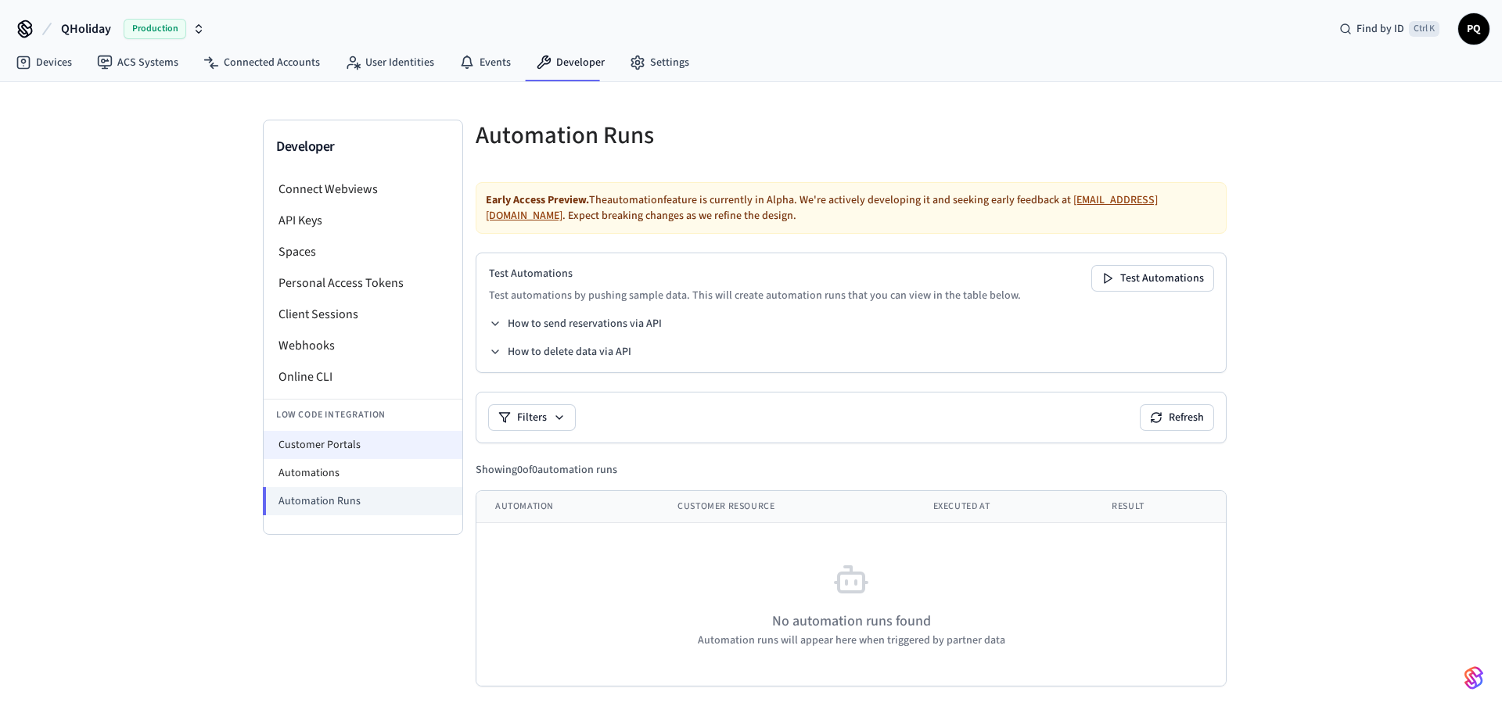
click at [301, 443] on li "Customer Portals" at bounding box center [363, 445] width 199 height 28
select select "**********"
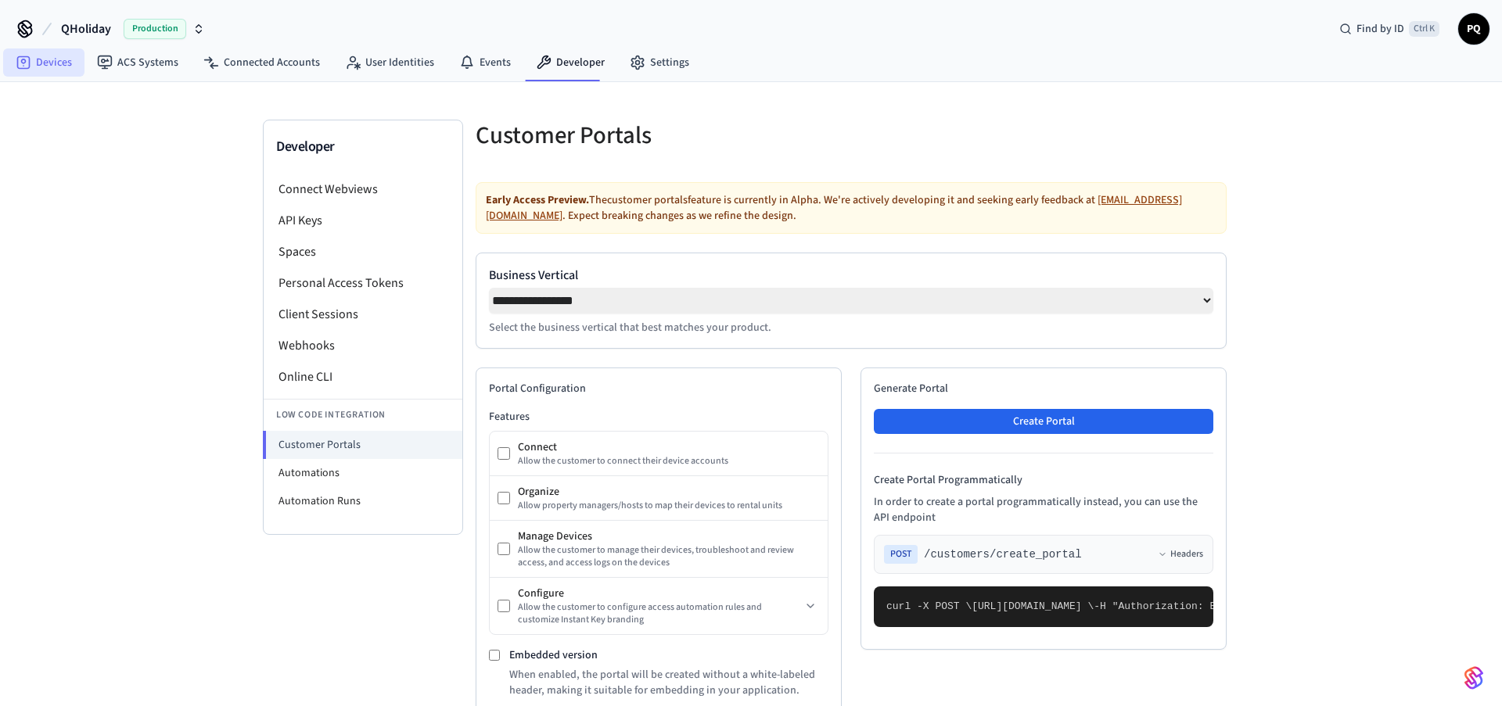
click at [53, 63] on link "Devices" at bounding box center [43, 62] width 81 height 28
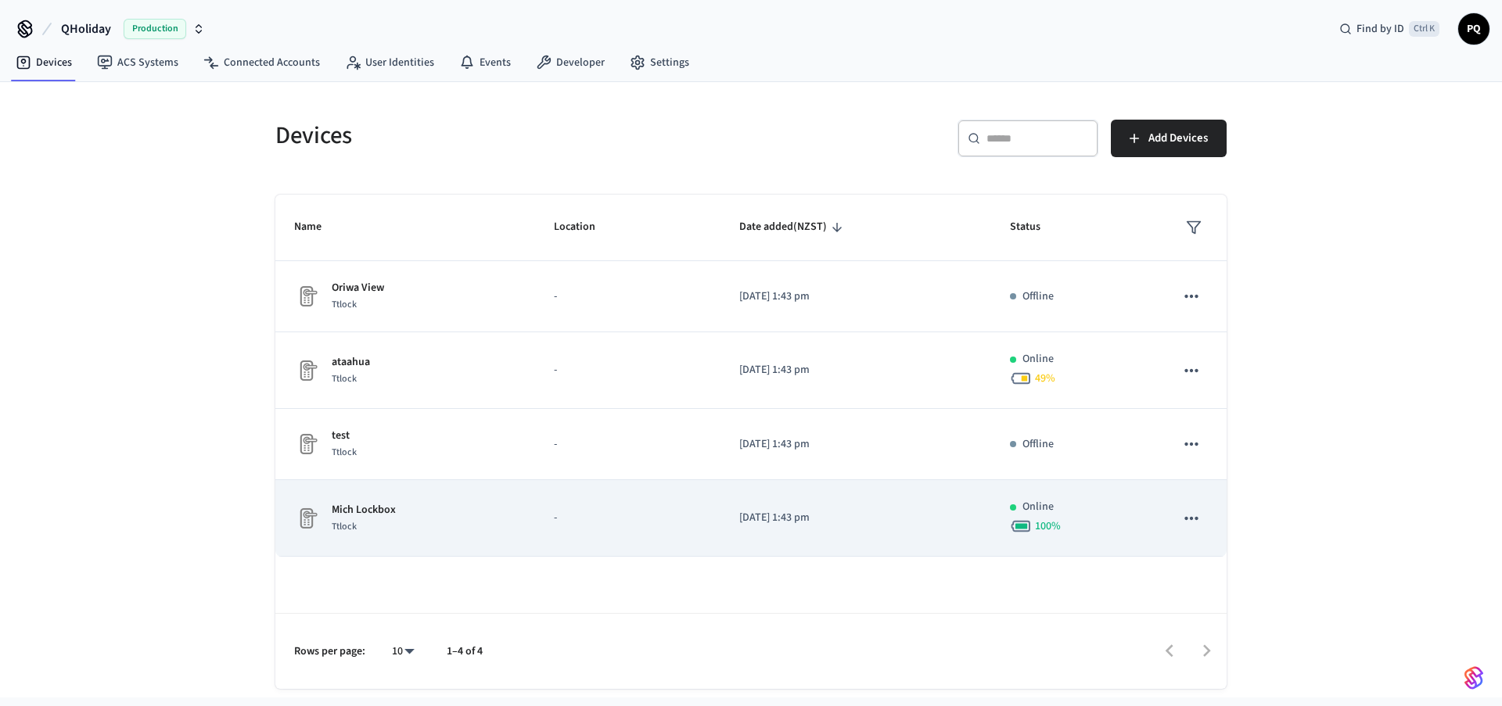
click at [357, 511] on p "Mich Lockbox" at bounding box center [364, 510] width 64 height 16
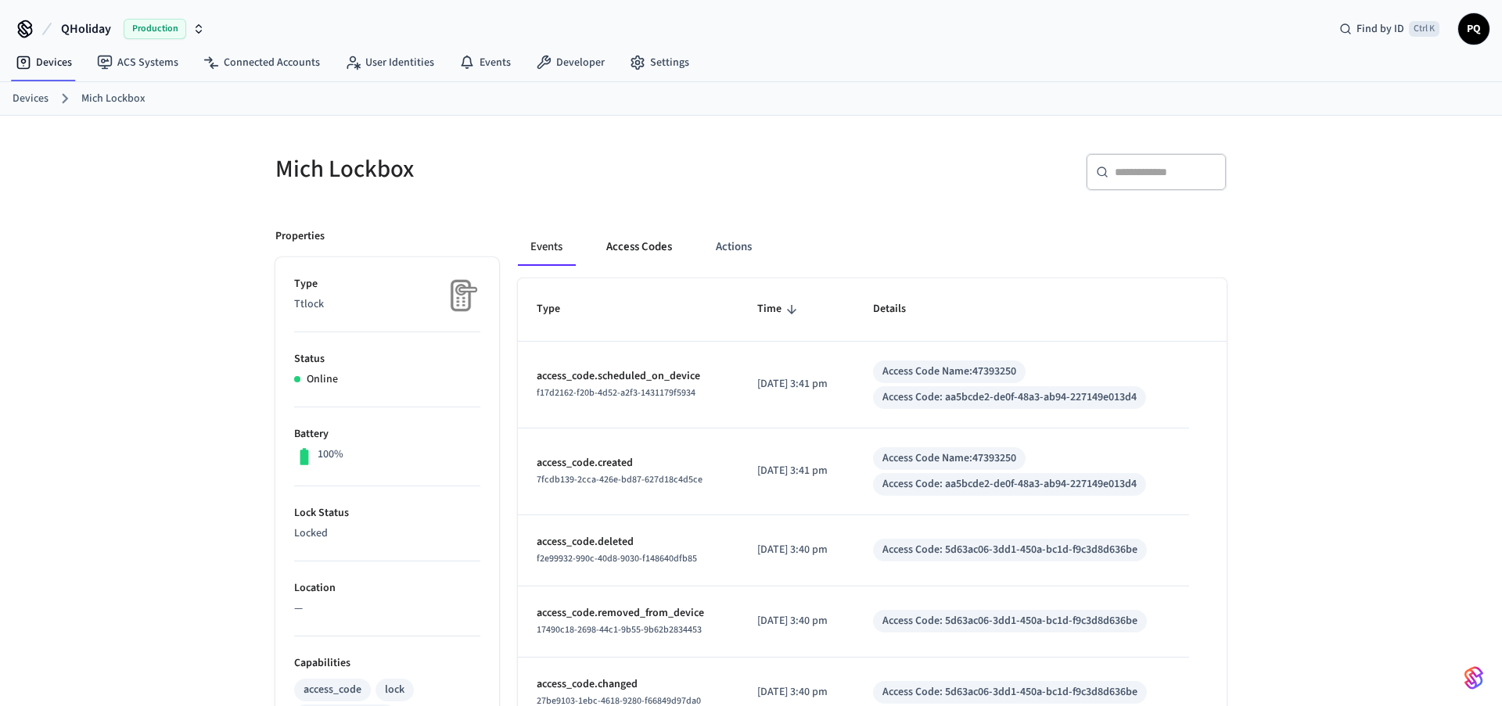
click at [640, 248] on button "Access Codes" at bounding box center [639, 247] width 91 height 38
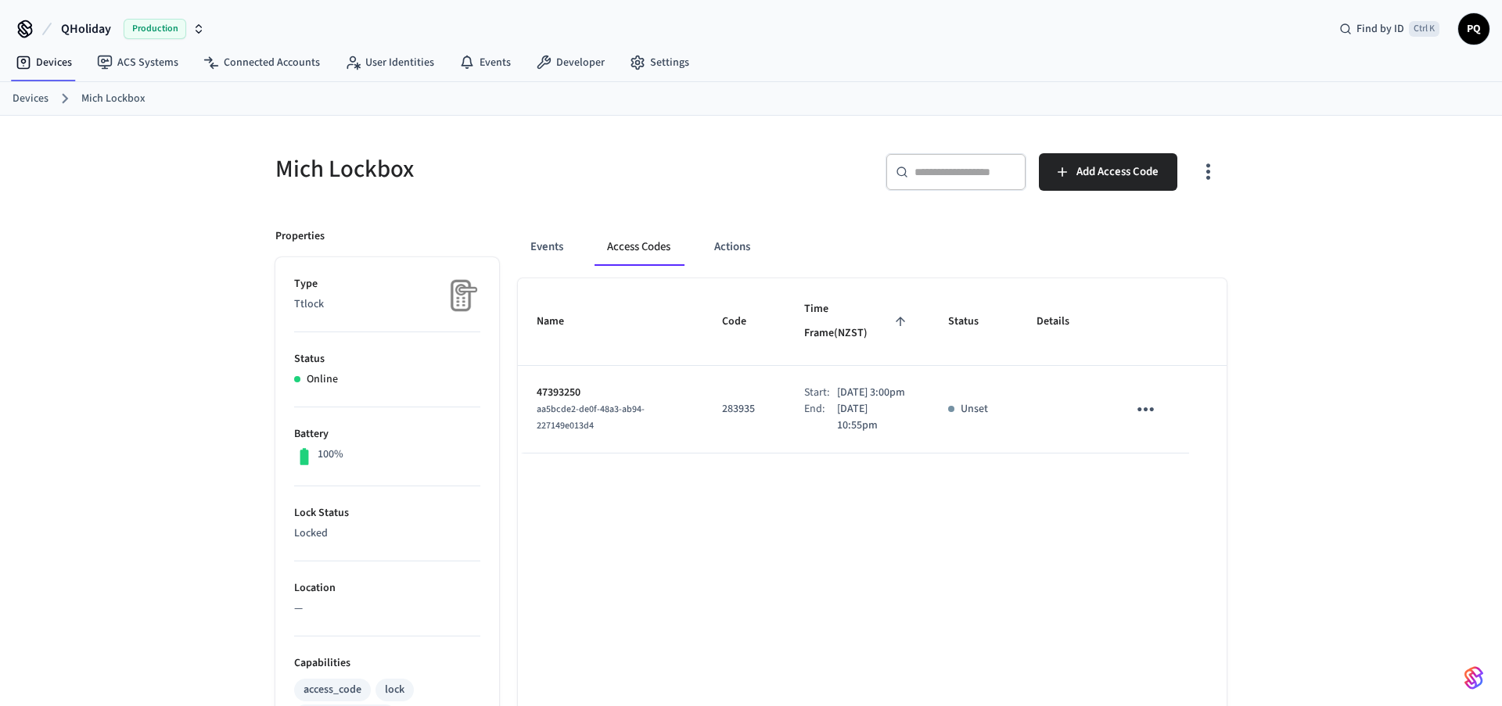
click at [1146, 397] on icon "sticky table" at bounding box center [1145, 409] width 24 height 24
click at [1177, 479] on li "Delete" at bounding box center [1183, 481] width 74 height 41
click at [1143, 414] on icon "sticky table" at bounding box center [1145, 409] width 24 height 24
click at [1188, 500] on li "Delete" at bounding box center [1183, 504] width 74 height 41
click at [1153, 397] on icon "sticky table" at bounding box center [1145, 409] width 24 height 24
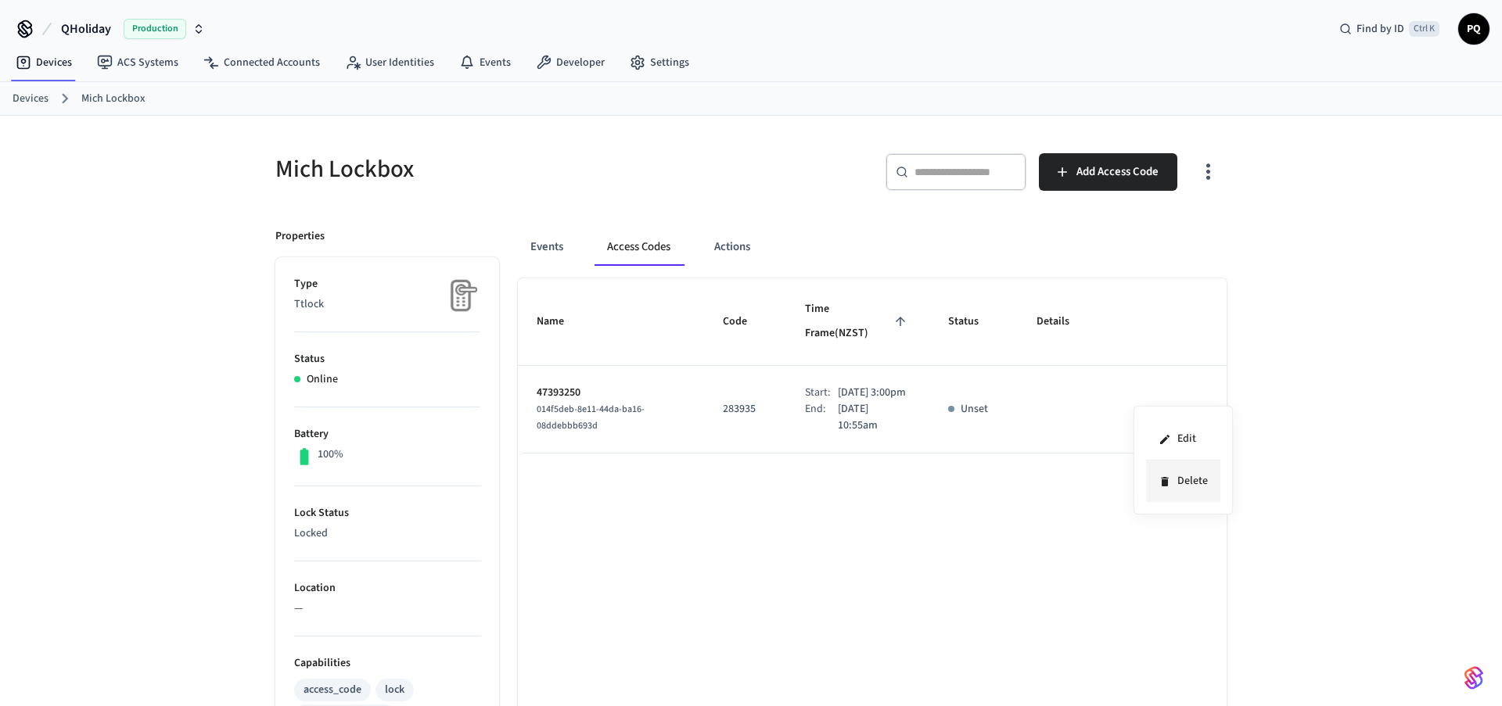
click at [1174, 476] on li "Delete" at bounding box center [1183, 481] width 74 height 41
drag, startPoint x: 591, startPoint y: 411, endPoint x: 533, endPoint y: 396, distance: 60.5
click at [533, 396] on td "47393250 37772d19-ec46-478a-a77e-f4648f3a2bea" at bounding box center [610, 410] width 185 height 88
copy span "37772d19-ec46-478a-a77e-f4648f3a2bea"
click at [52, 57] on link "Devices" at bounding box center [43, 62] width 81 height 28
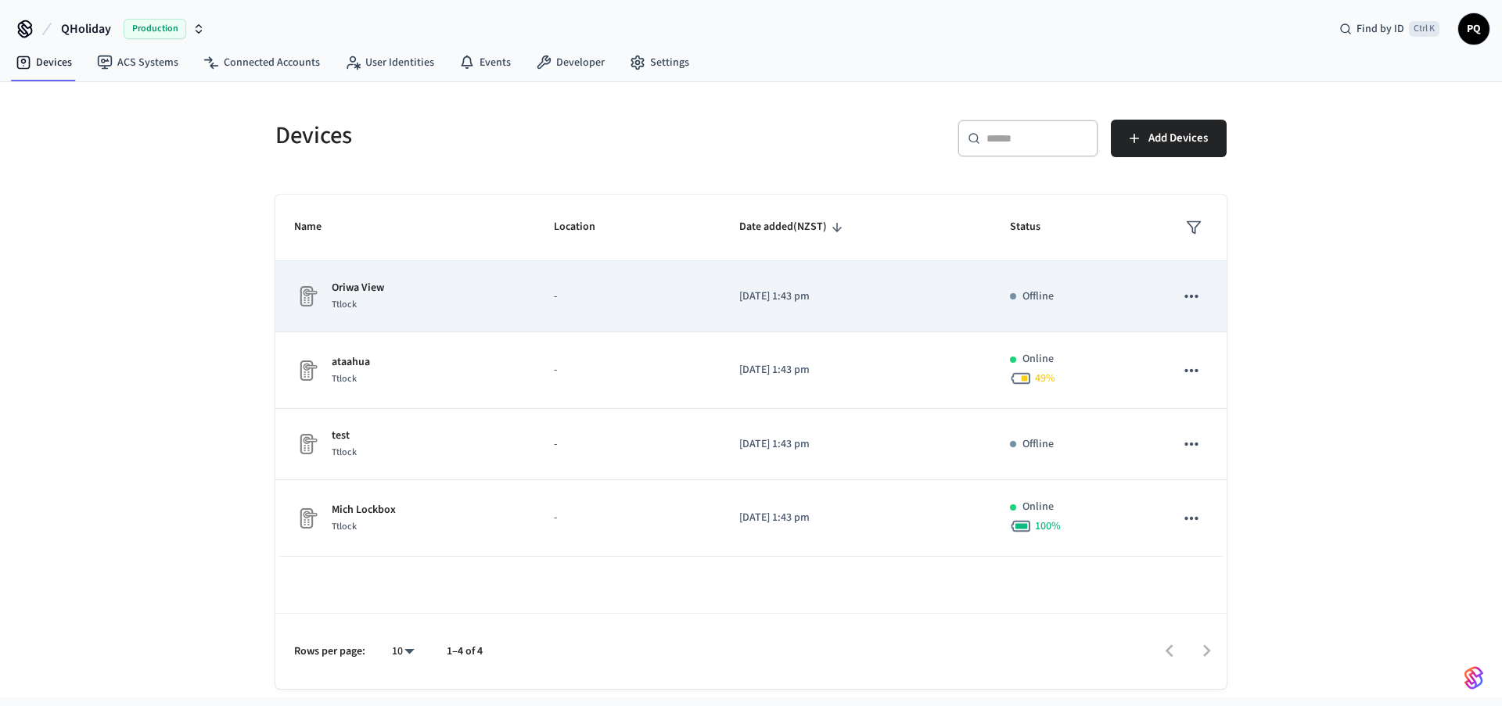
click at [1190, 299] on icon "sticky table" at bounding box center [1191, 296] width 20 height 20
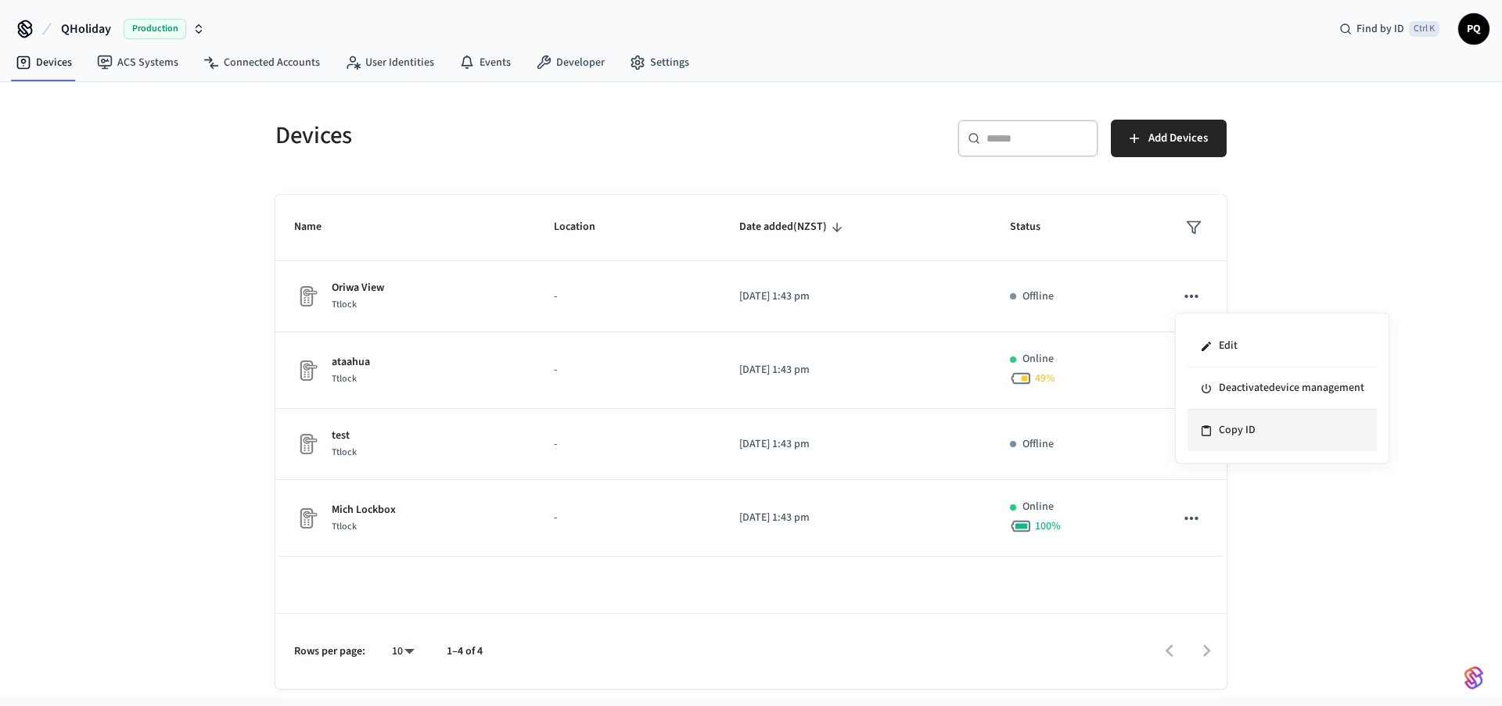
click at [1224, 433] on li "Copy ID" at bounding box center [1281, 430] width 189 height 41
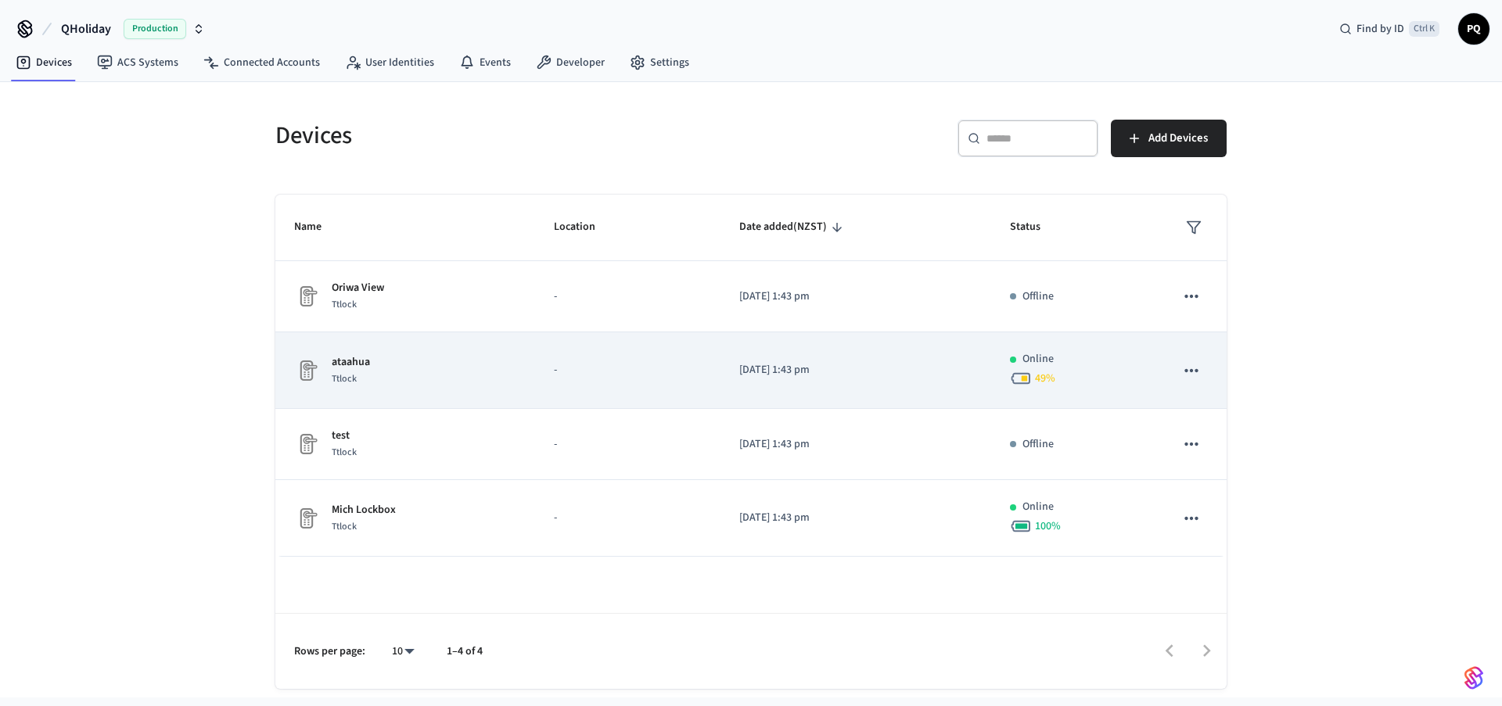
click at [1196, 368] on icon "sticky table" at bounding box center [1191, 371] width 20 height 20
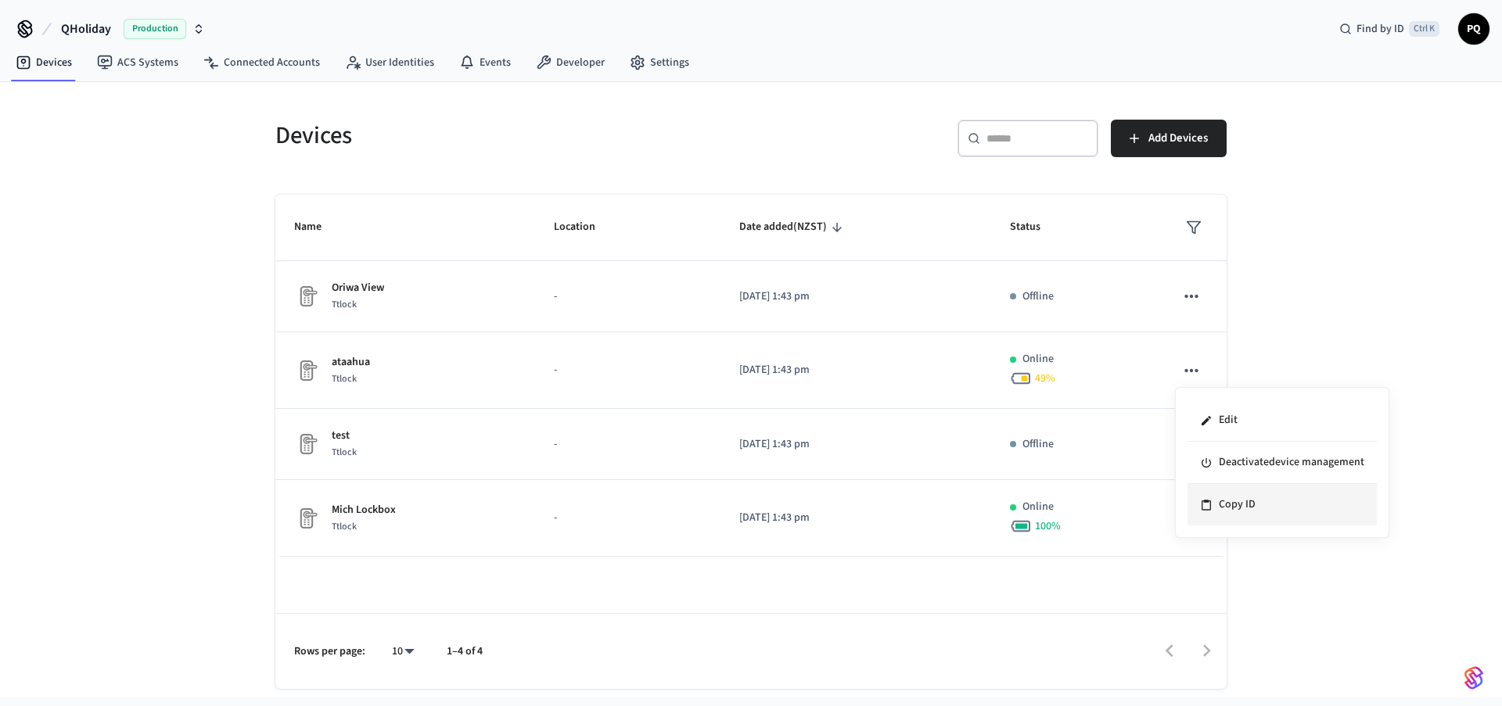
click at [1233, 502] on li "Copy ID" at bounding box center [1281, 504] width 189 height 41
